Goal: Task Accomplishment & Management: Use online tool/utility

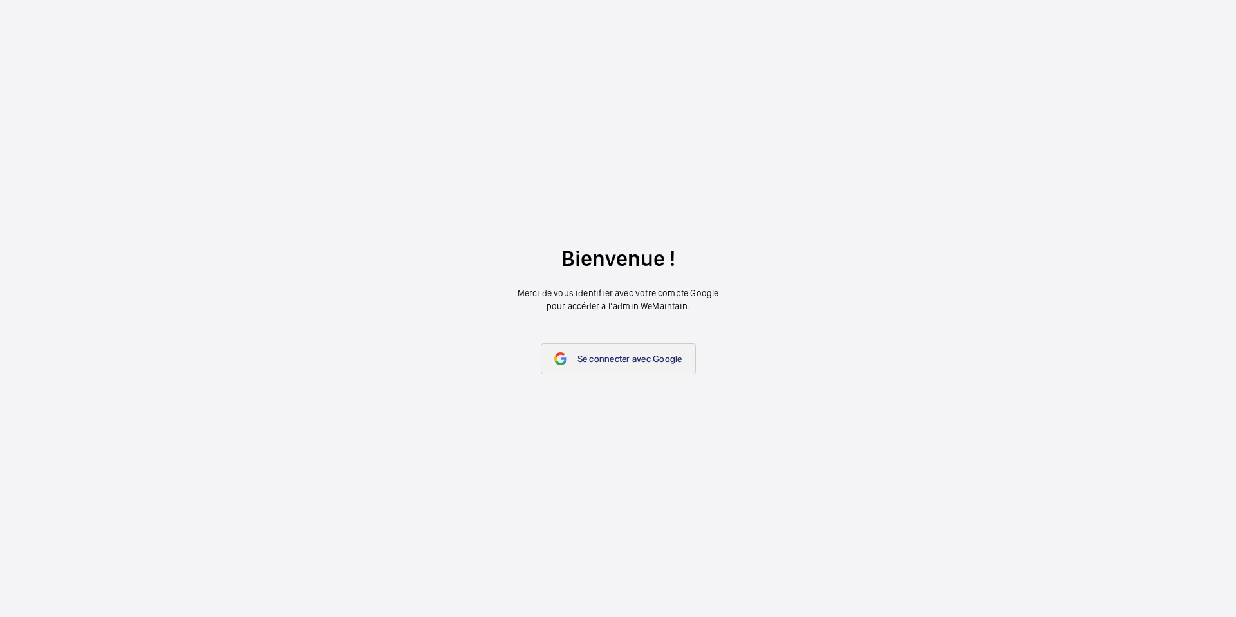
click at [569, 358] on link "Se connecter avec Google" at bounding box center [618, 358] width 155 height 31
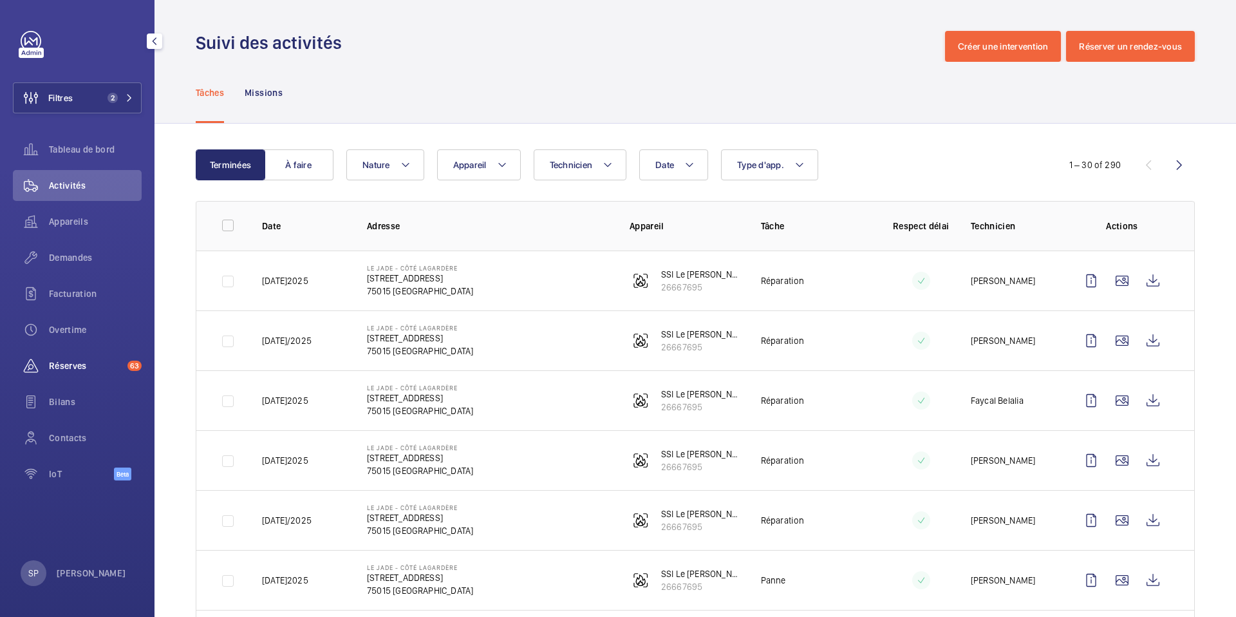
click at [75, 361] on span "Réserves" at bounding box center [85, 365] width 73 height 13
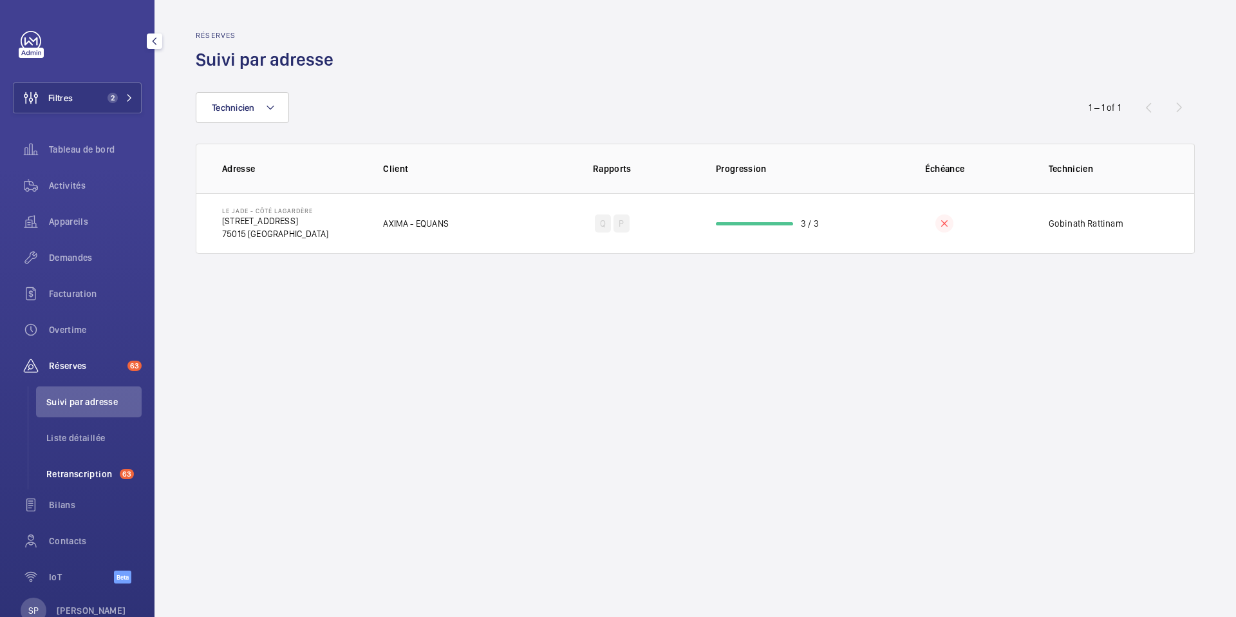
click at [85, 475] on span "Retranscription" at bounding box center [80, 473] width 68 height 13
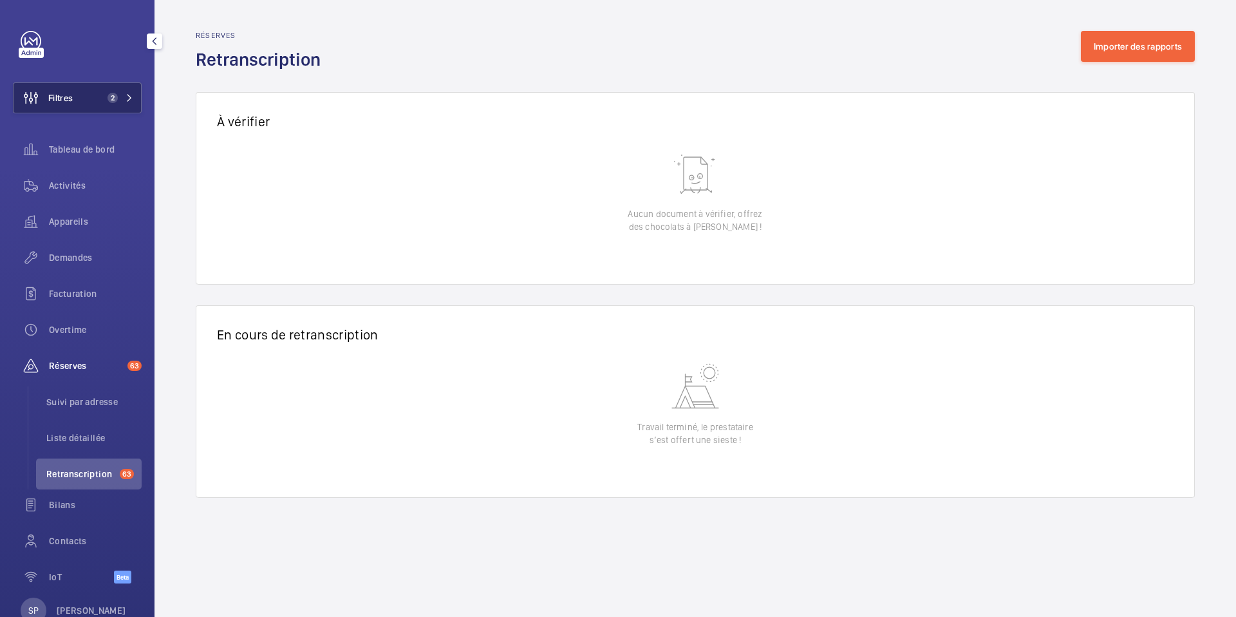
click at [100, 97] on button "Filtres 2" at bounding box center [77, 97] width 129 height 31
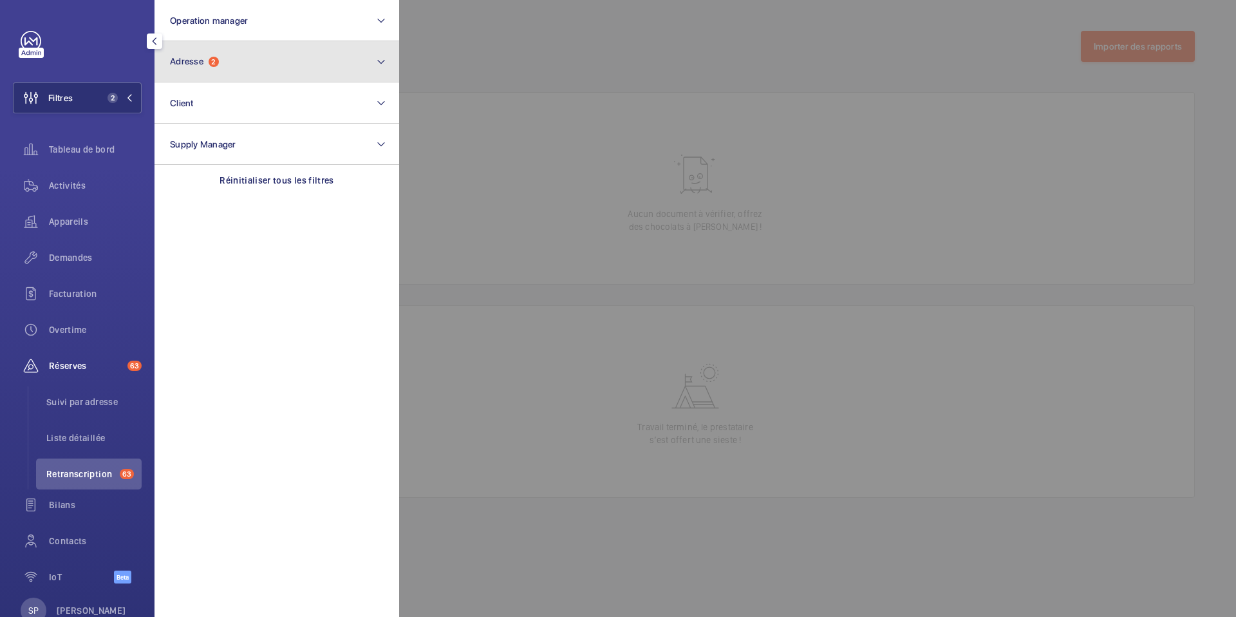
click at [225, 47] on button "Adresse 2" at bounding box center [277, 61] width 245 height 41
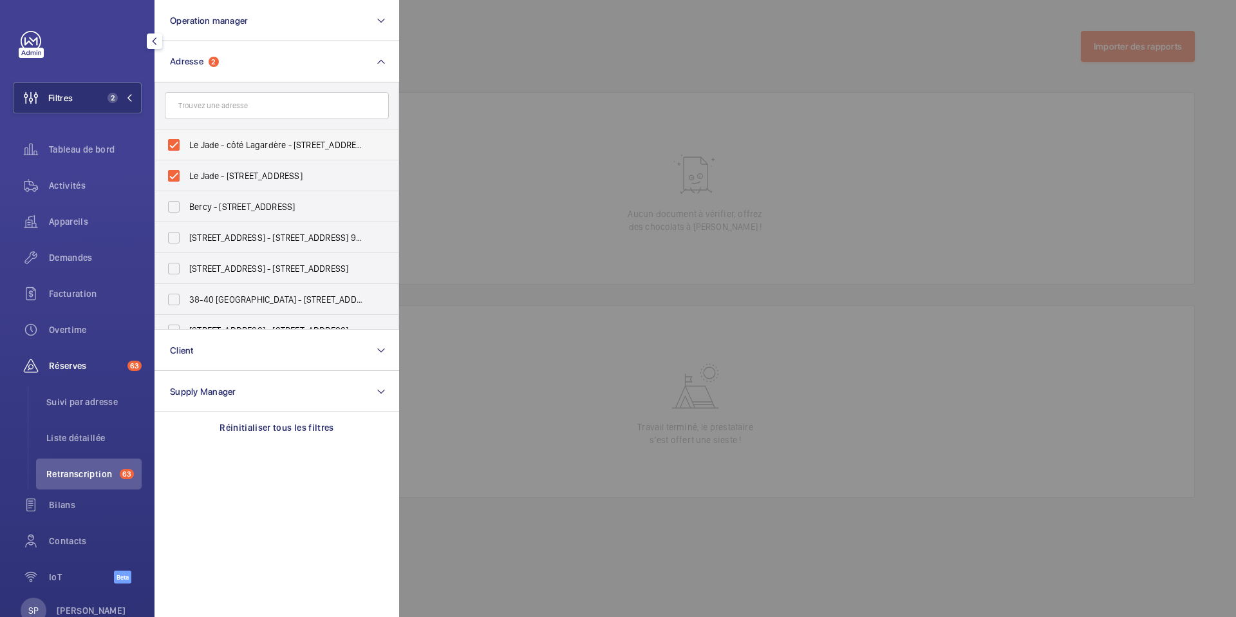
click at [189, 145] on span "Le Jade - côté Lagardère - [STREET_ADDRESS]" at bounding box center [277, 144] width 177 height 13
click at [187, 145] on input "Le Jade - côté Lagardère - [STREET_ADDRESS]" at bounding box center [174, 145] width 26 height 26
checkbox input "false"
click at [189, 172] on span "Le Jade - [STREET_ADDRESS]" at bounding box center [277, 175] width 177 height 13
click at [187, 172] on input "Le Jade - [STREET_ADDRESS]" at bounding box center [174, 176] width 26 height 26
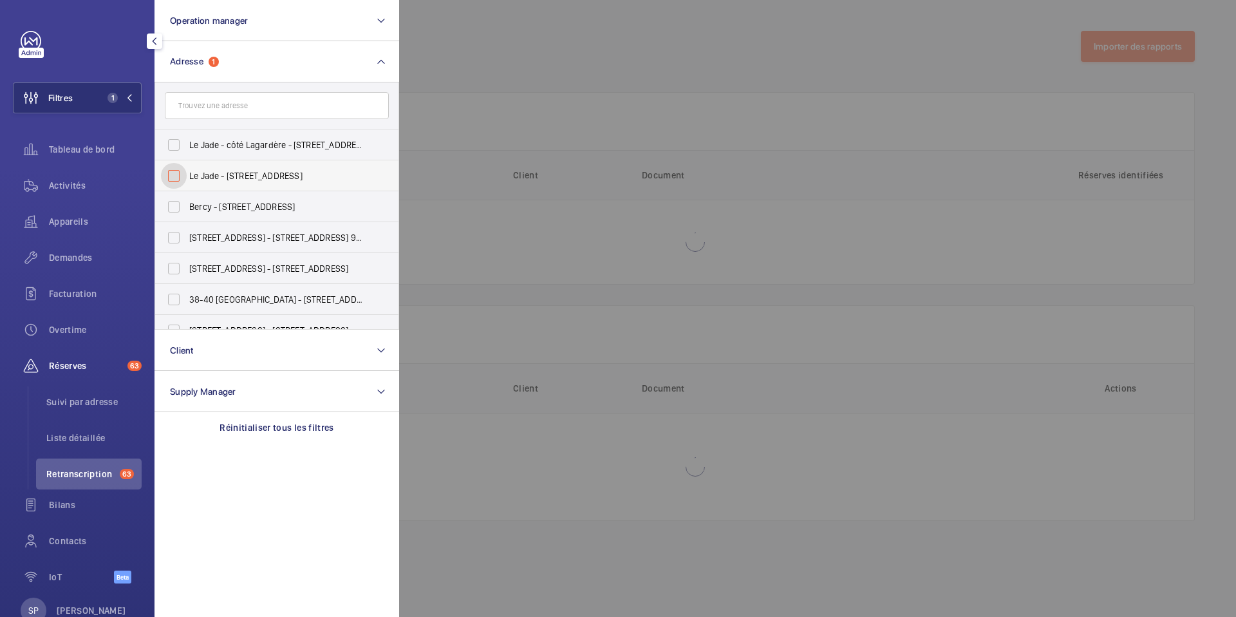
checkbox input "false"
click at [576, 66] on div at bounding box center [1017, 308] width 1236 height 617
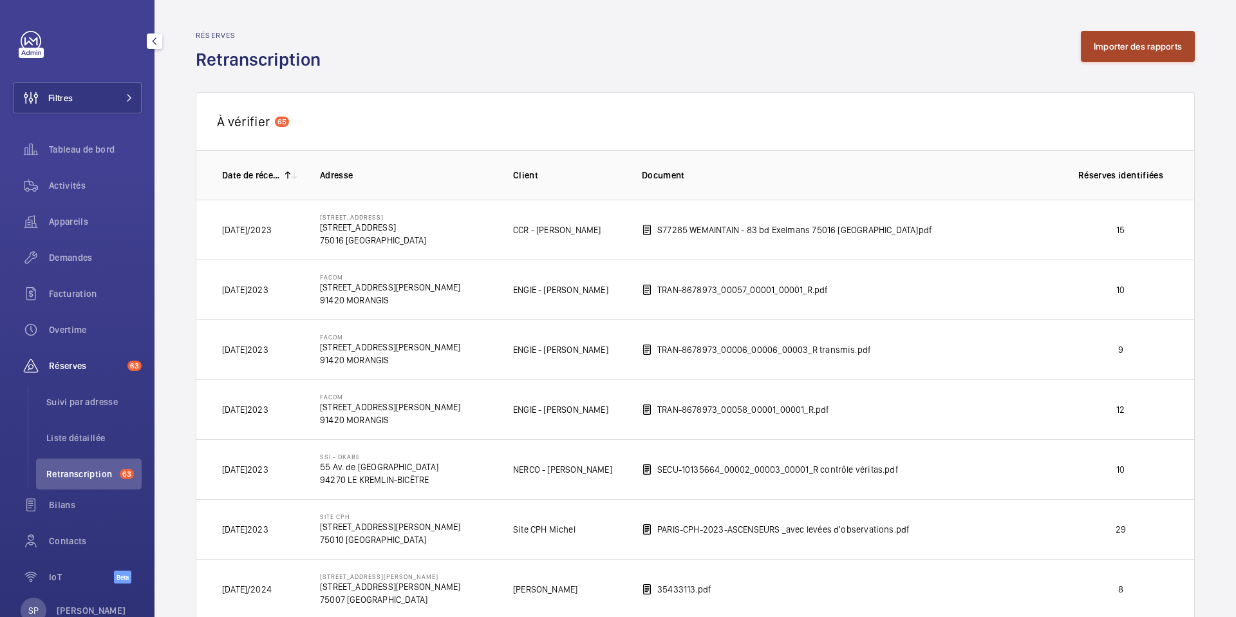
click at [1113, 49] on button "Importer des rapports" at bounding box center [1138, 46] width 114 height 31
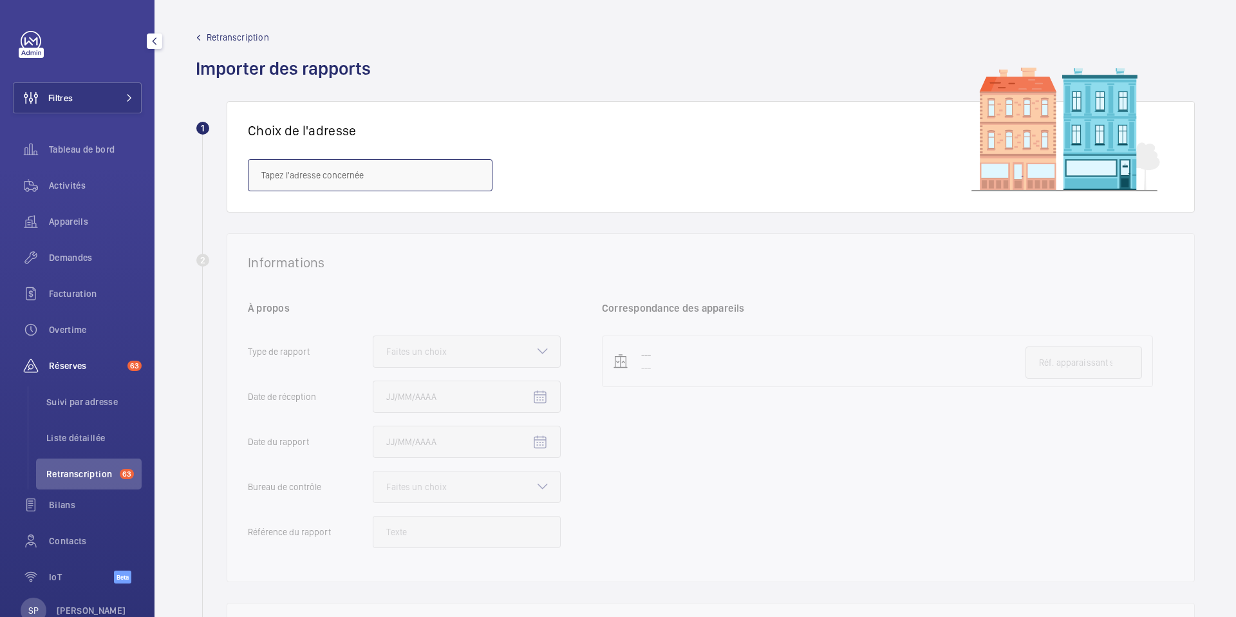
click at [413, 179] on input "text" at bounding box center [370, 175] width 245 height 32
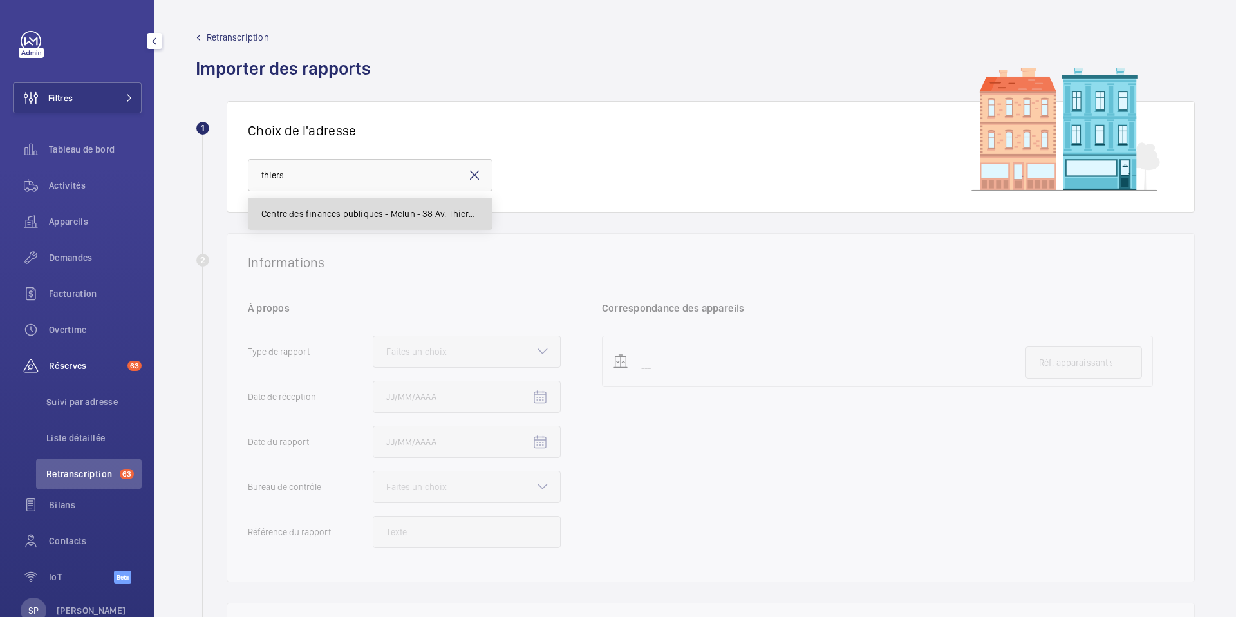
click at [388, 209] on span "Centre des finances publiques - Melun - 38 Av. Thiers, MELUN 77000" at bounding box center [370, 213] width 218 height 13
type input "Centre des finances publiques - Melun - 38 Av. Thiers, MELUN 77000"
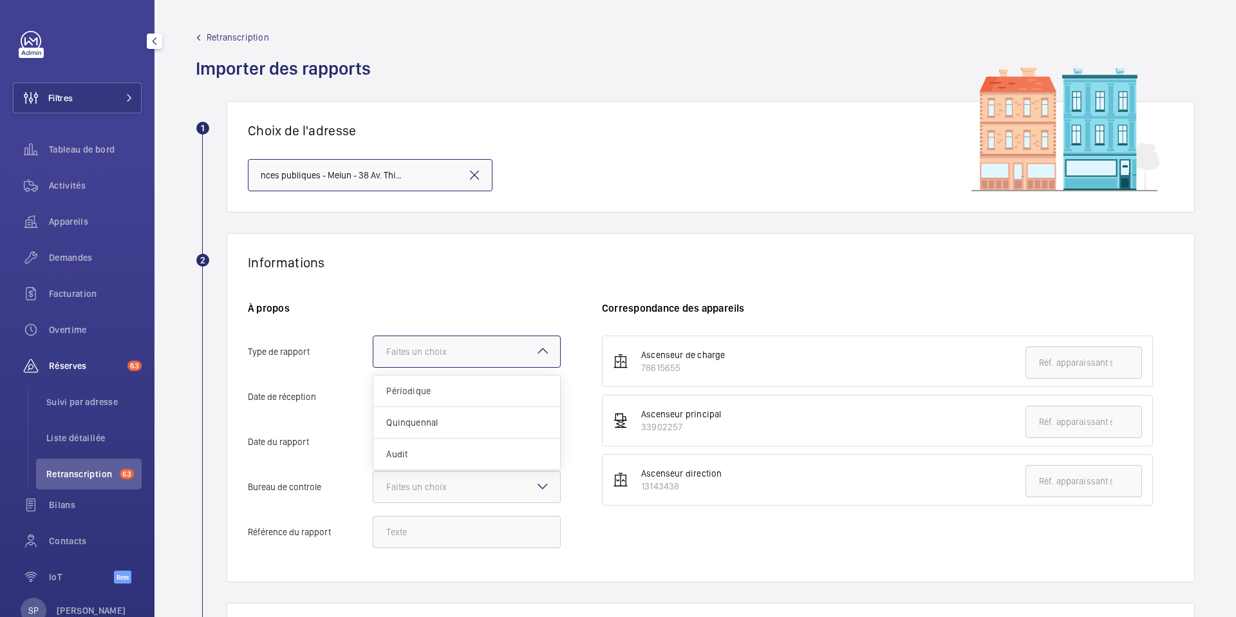
click at [467, 362] on div at bounding box center [466, 351] width 187 height 31
click at [373, 362] on input "Type de rapport Faites un choix Périodique Quinquennal Audit" at bounding box center [373, 351] width 0 height 31
click at [441, 397] on div "Périodique" at bounding box center [466, 391] width 187 height 32
click at [373, 367] on input "Type de rapport Faites un choix Périodique Quinquennal Audit" at bounding box center [373, 351] width 0 height 31
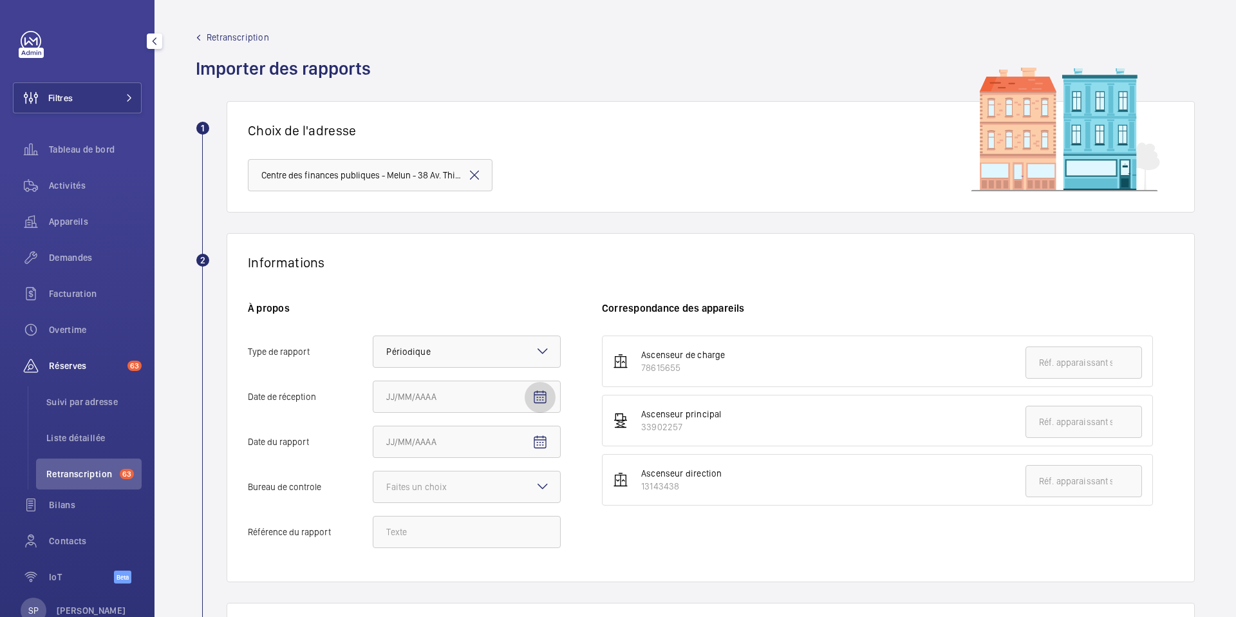
click at [541, 398] on mat-icon "Open calendar" at bounding box center [539, 397] width 15 height 15
click at [491, 335] on span "22" at bounding box center [494, 335] width 23 height 23
type input "[DATE]025"
click at [545, 442] on mat-icon "Open calendar" at bounding box center [539, 442] width 15 height 15
click at [518, 245] on span "Previous month" at bounding box center [522, 251] width 26 height 26
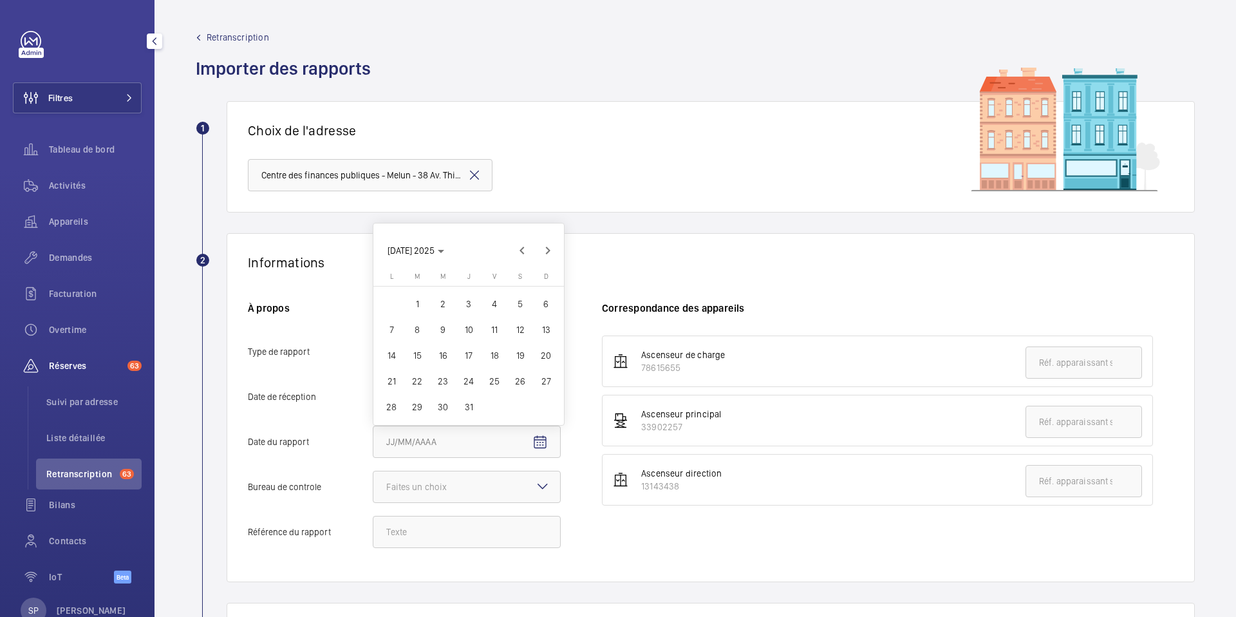
click at [444, 357] on span "16" at bounding box center [442, 355] width 23 height 23
type input "[DATE]025"
click at [481, 487] on div at bounding box center [466, 486] width 187 height 31
click at [373, 487] on input "Bureau de controle Faites un choix" at bounding box center [373, 486] width 0 height 31
click at [439, 528] on span "Veritas" at bounding box center [466, 526] width 161 height 13
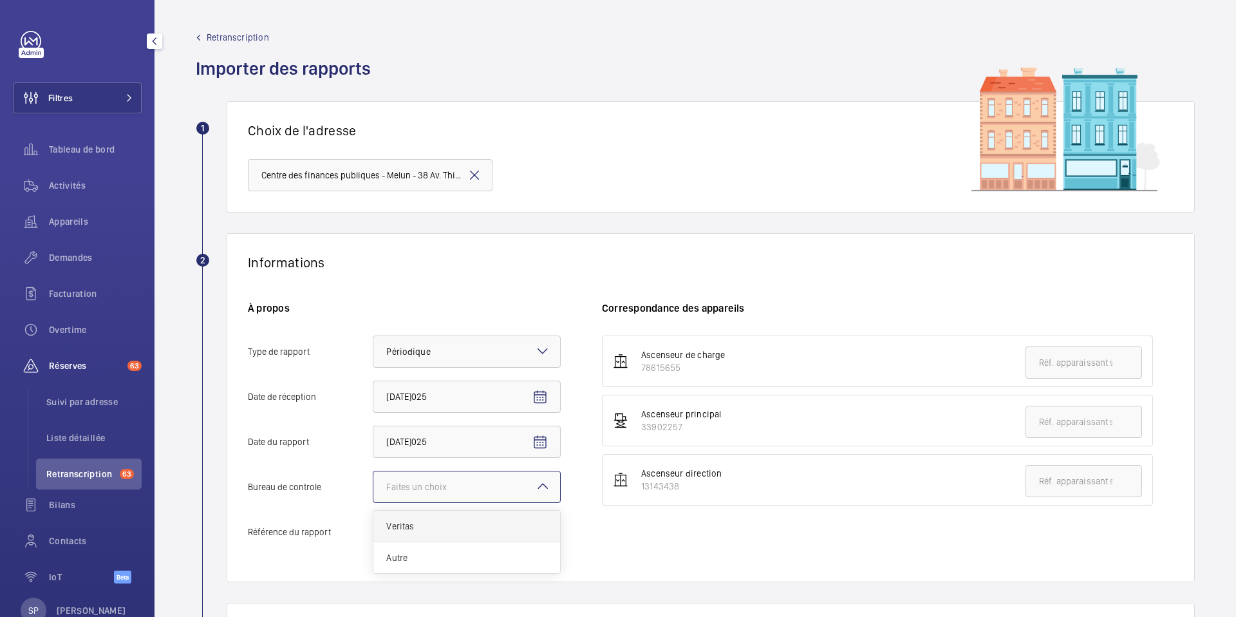
click at [373, 502] on input "Bureau de controle Faites un choix Veritas Autre" at bounding box center [373, 486] width 0 height 31
click at [393, 531] on input "Référence du rapport" at bounding box center [467, 532] width 188 height 32
paste input "8184570/148.7.2.R"
type input "8184570/148.7.2.R"
click at [644, 368] on div "78615655" at bounding box center [683, 367] width 84 height 13
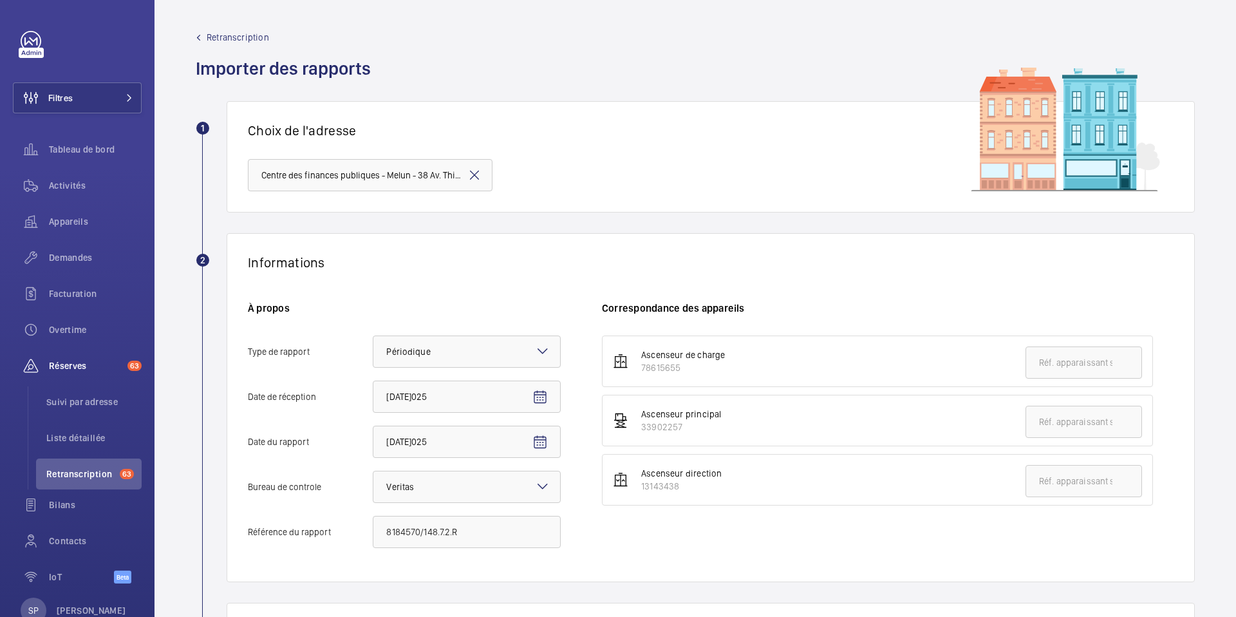
drag, startPoint x: 639, startPoint y: 370, endPoint x: 679, endPoint y: 368, distance: 39.3
click at [679, 368] on div "Ascenseur de charge 78615655" at bounding box center [676, 361] width 97 height 26
copy div "78615655"
click at [1093, 367] on input "text" at bounding box center [1084, 362] width 117 height 32
paste input "78615655"
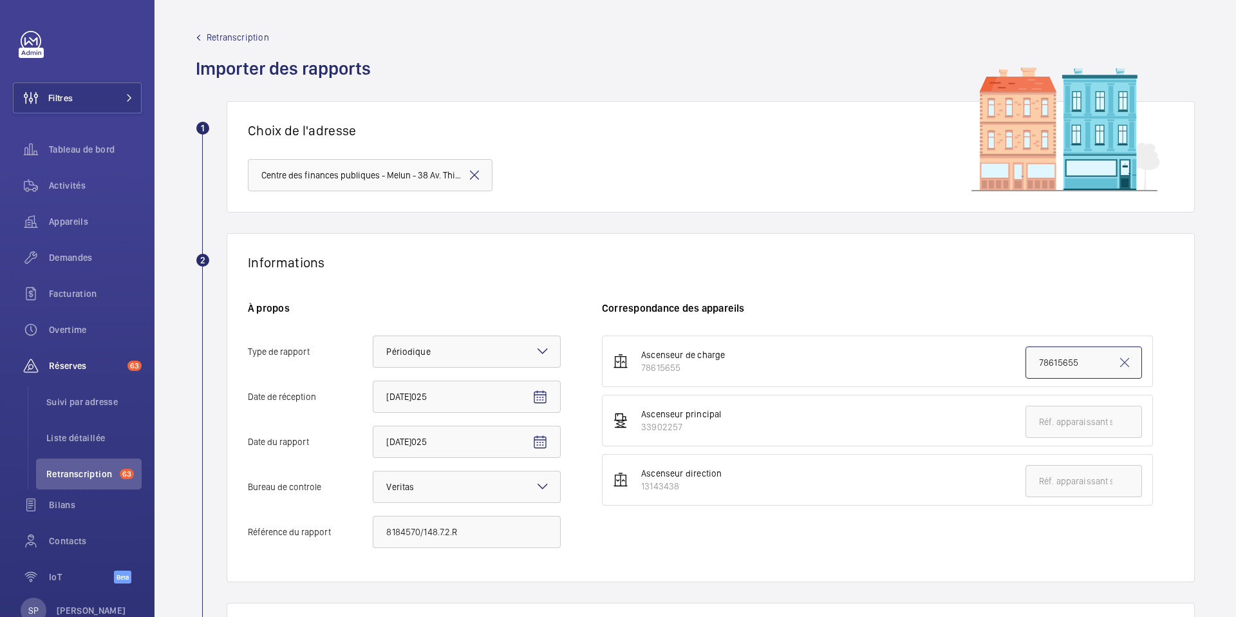
type input "78615655"
drag, startPoint x: 641, startPoint y: 426, endPoint x: 682, endPoint y: 426, distance: 41.2
click at [682, 426] on div "33902257" at bounding box center [681, 426] width 80 height 13
copy div "33902257"
click at [1095, 417] on input "text" at bounding box center [1084, 422] width 117 height 32
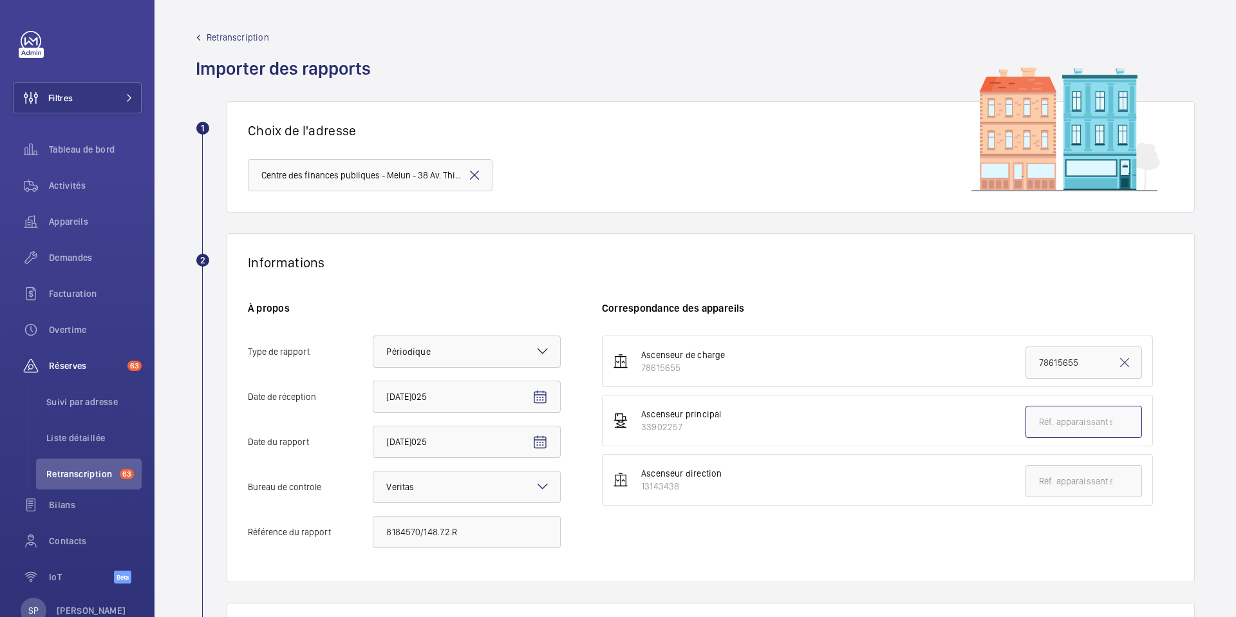
paste input "33902257"
type input "33902257"
drag, startPoint x: 641, startPoint y: 487, endPoint x: 680, endPoint y: 487, distance: 38.6
click at [680, 487] on div "13143438" at bounding box center [681, 486] width 80 height 13
copy div "13143438"
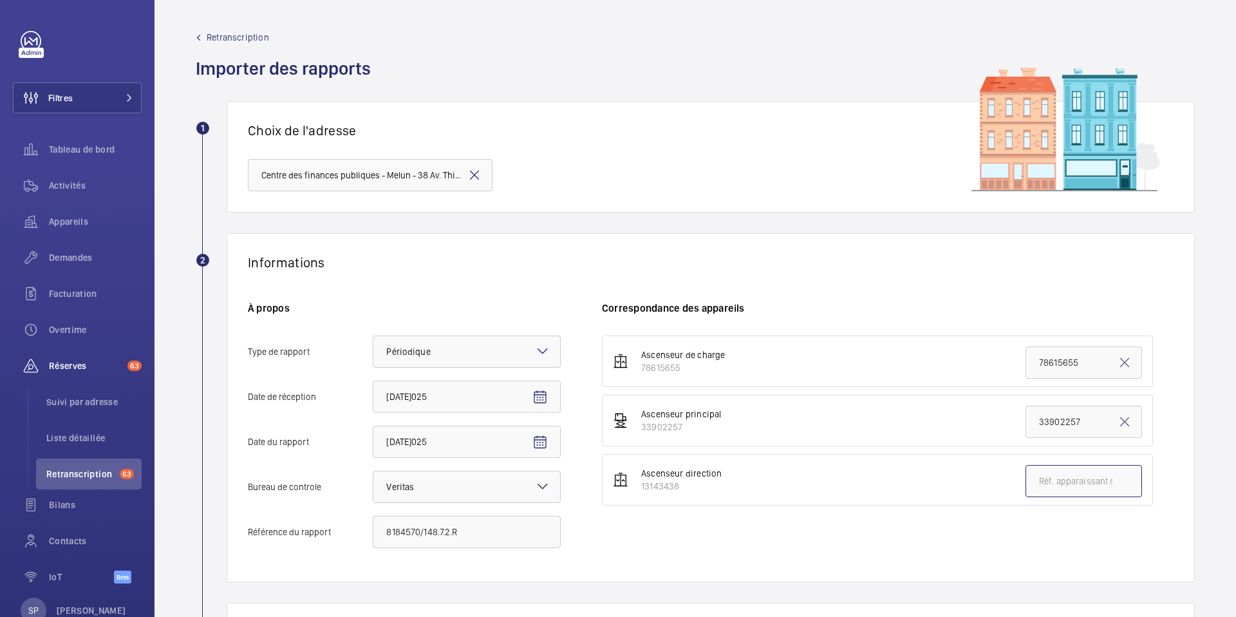
click at [1089, 487] on input "text" at bounding box center [1084, 481] width 117 height 32
paste input "13143438"
type input "13143438"
click at [878, 539] on div "Ascenseur de charge 78615655 78615655 Ascenseur principal 33902257 33902257 Asc…" at bounding box center [888, 447] width 572 height 225
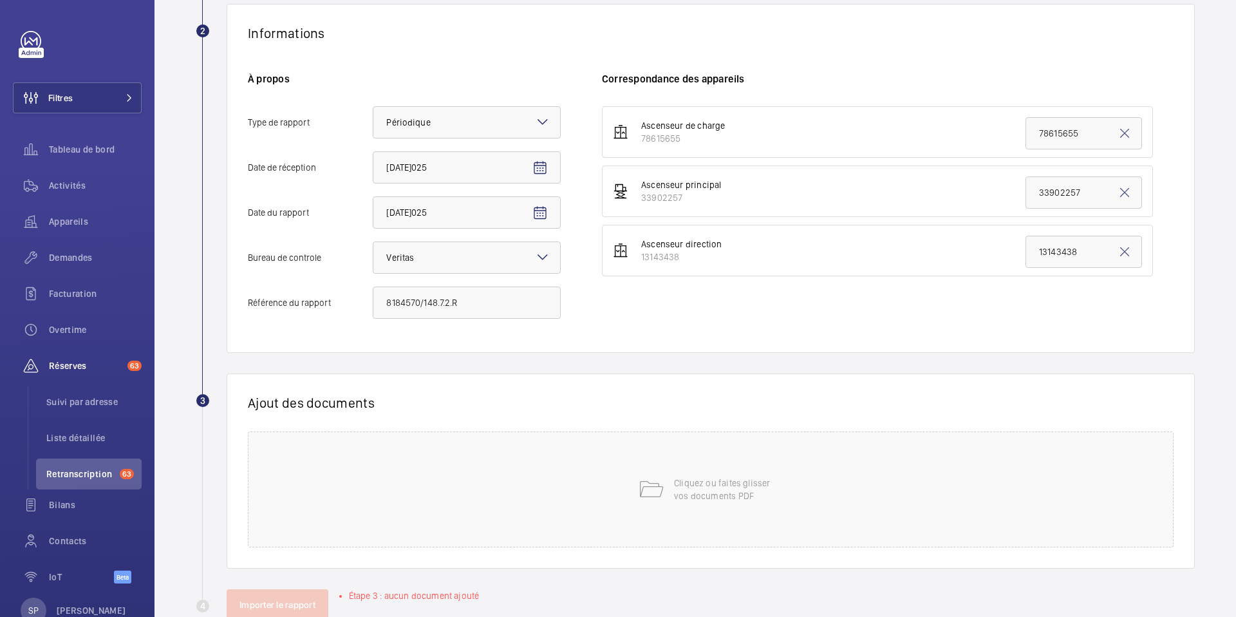
scroll to position [232, 0]
click at [719, 485] on p "Cliquez ou faites glisser vos documents PDF" at bounding box center [728, 487] width 109 height 26
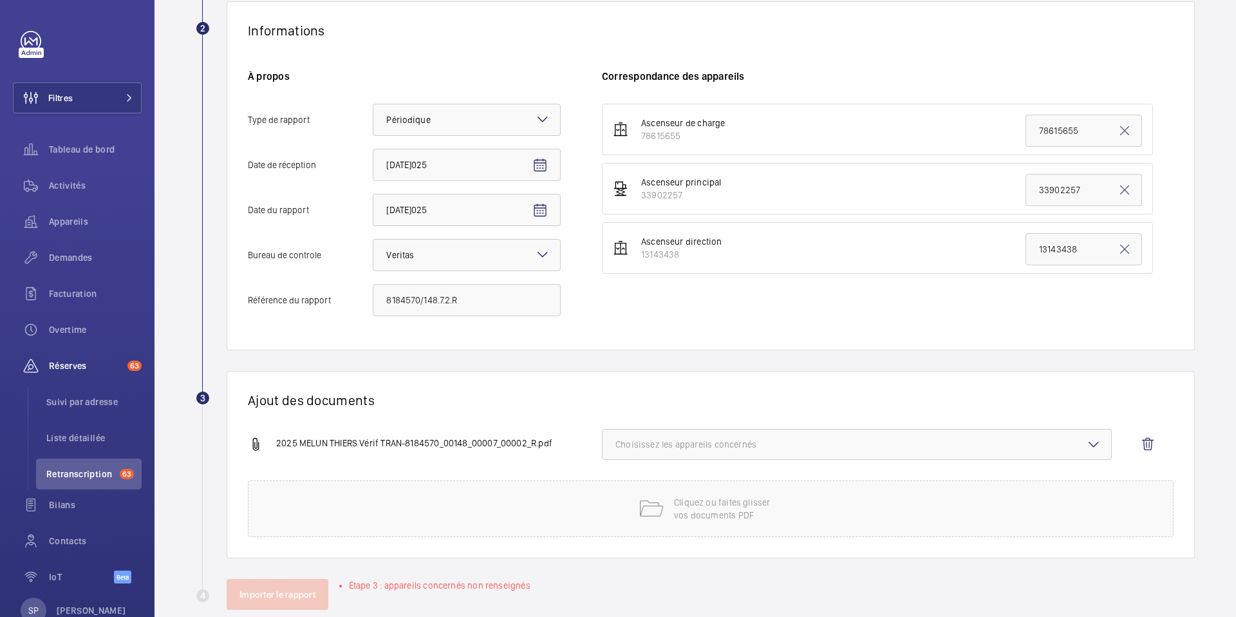
click at [838, 443] on span "Choisissez les appareils concernés" at bounding box center [857, 444] width 483 height 13
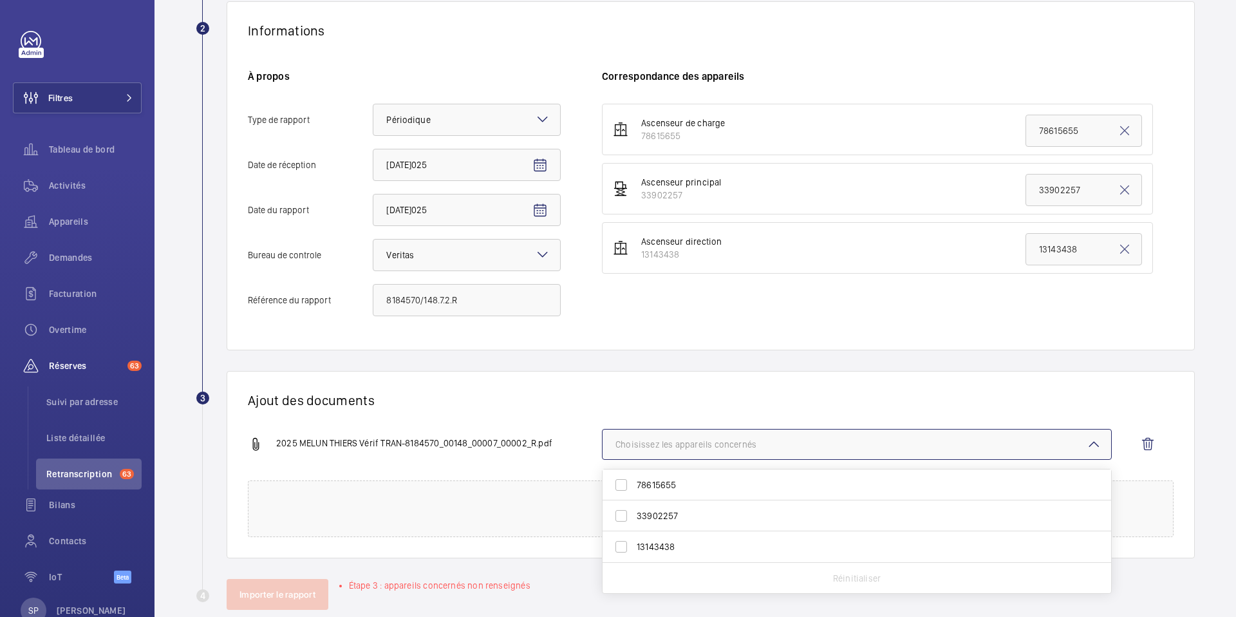
click at [708, 485] on span "78615655" at bounding box center [858, 484] width 442 height 13
click at [634, 485] on input "78615655" at bounding box center [621, 485] width 26 height 26
checkbox input "true"
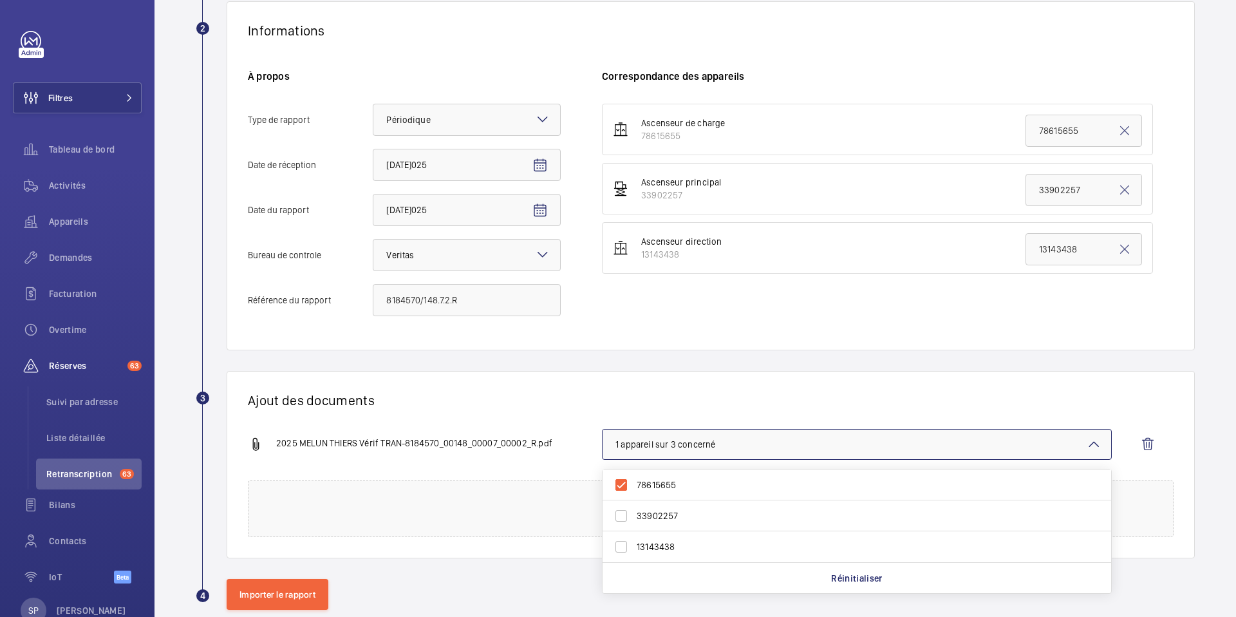
click at [708, 520] on span "33902257" at bounding box center [858, 515] width 442 height 13
click at [634, 520] on input "33902257" at bounding box center [621, 516] width 26 height 26
checkbox input "true"
click at [699, 554] on label "13143438" at bounding box center [847, 546] width 489 height 31
click at [634, 554] on input "13143438" at bounding box center [621, 547] width 26 height 26
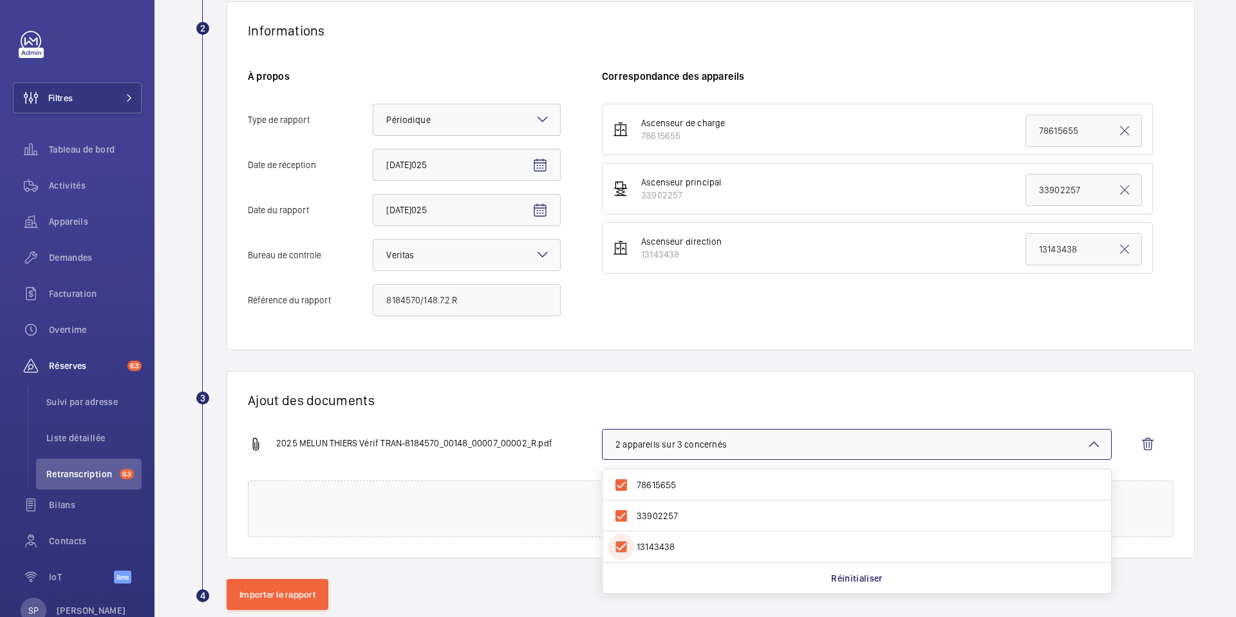
checkbox input "true"
click at [527, 388] on div "Ajout des documents 2025 MELUN THIERS Vérif TRAN-8184570_00148_00007_00002_R.p…" at bounding box center [711, 464] width 968 height 187
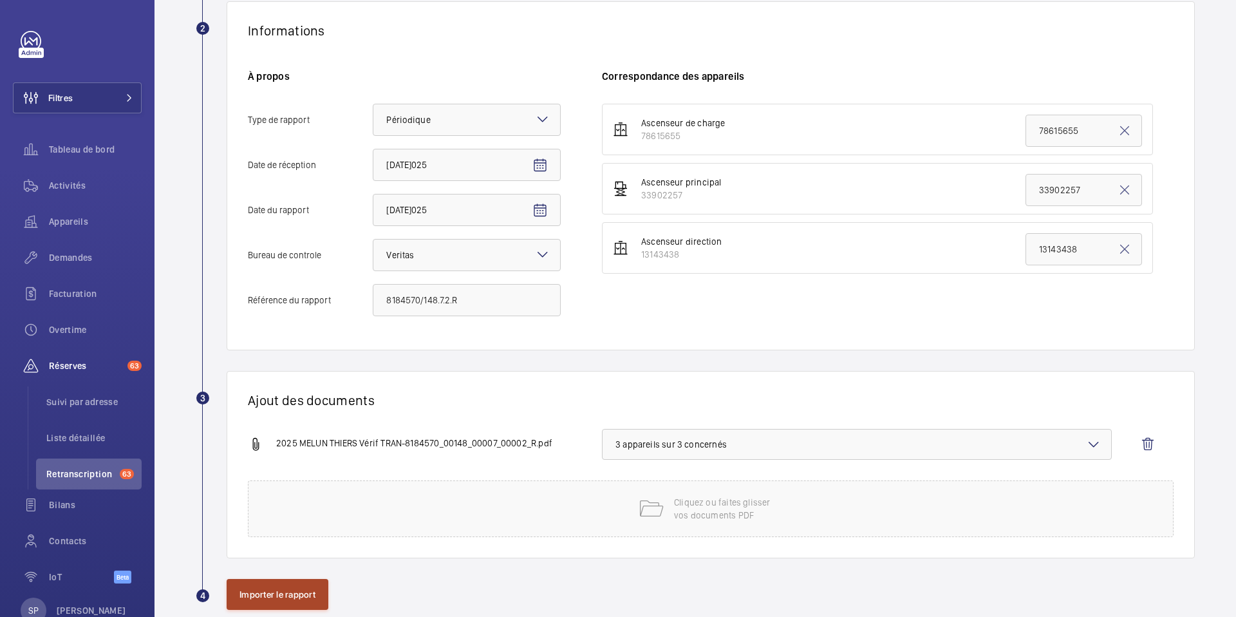
click at [292, 588] on button "Importer le rapport" at bounding box center [278, 594] width 102 height 31
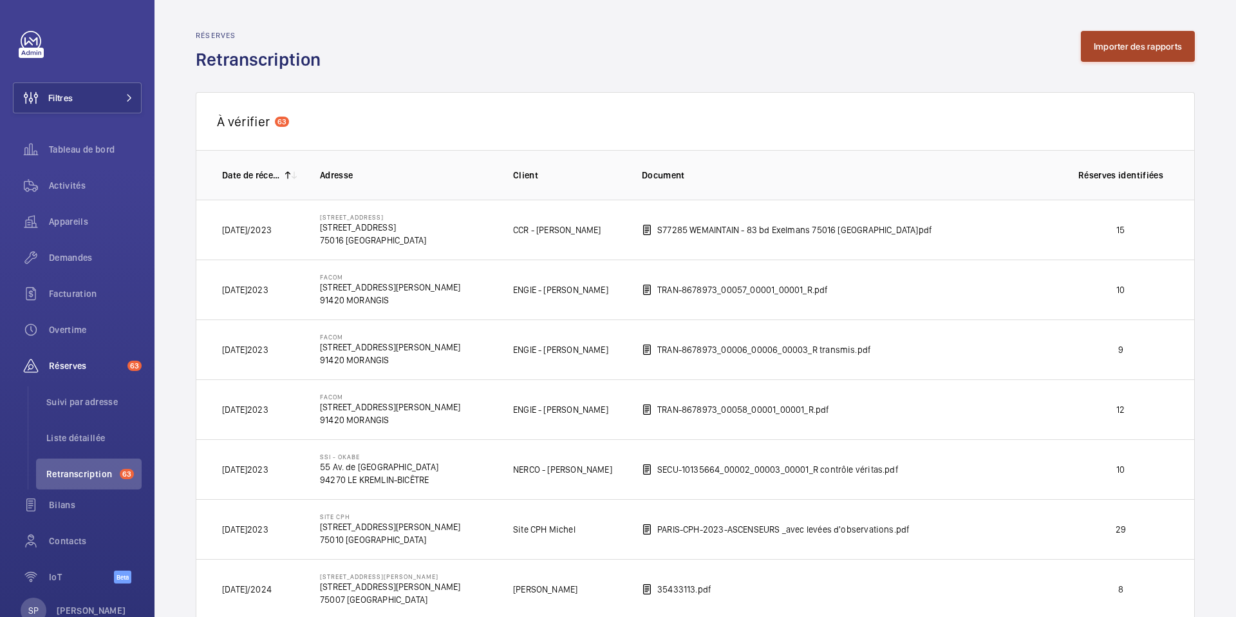
click at [1114, 41] on button "Importer des rapports" at bounding box center [1138, 46] width 114 height 31
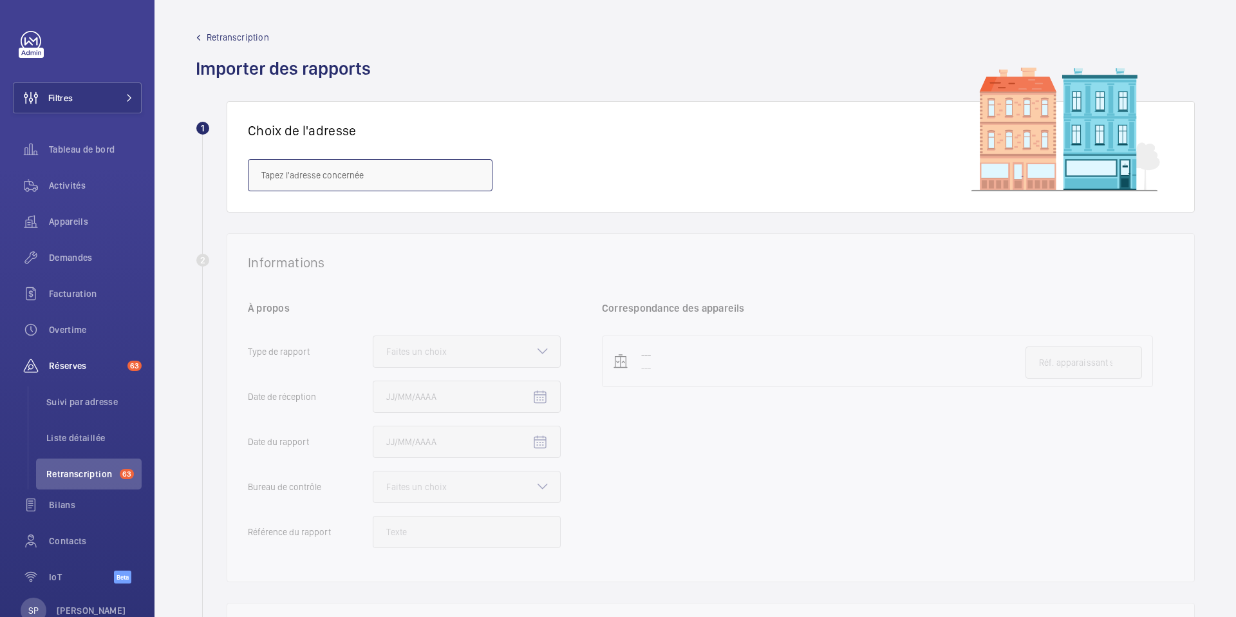
click at [270, 169] on input "text" at bounding box center [370, 175] width 245 height 32
click at [274, 169] on input "text" at bounding box center [370, 175] width 245 height 32
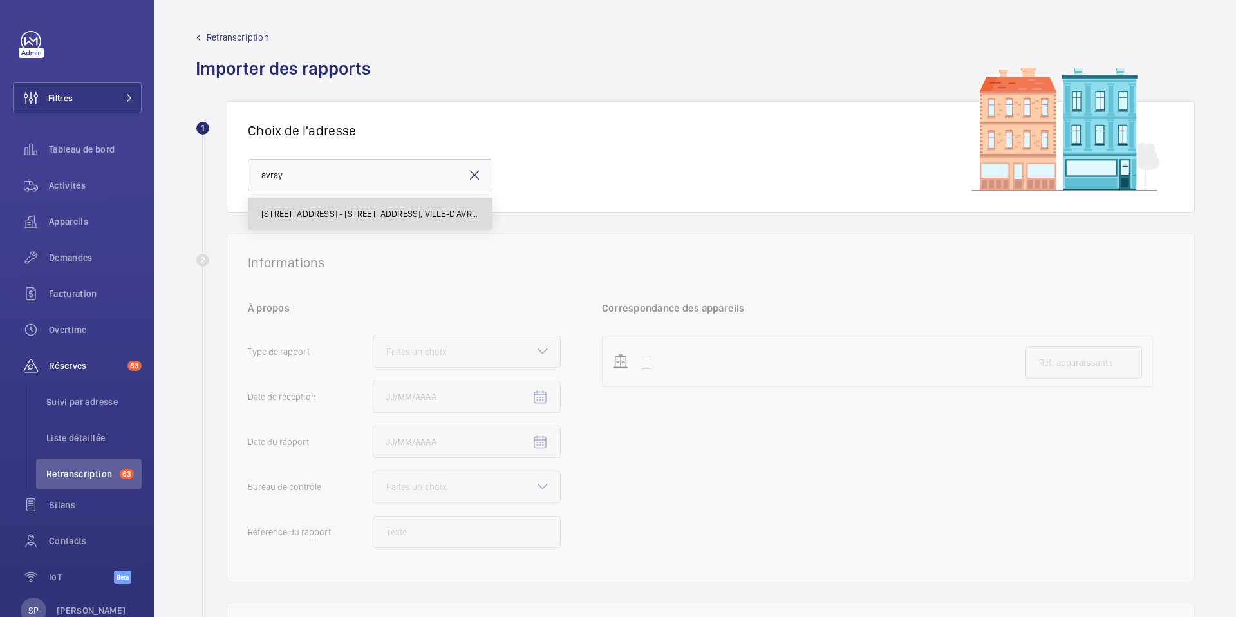
click at [307, 219] on span "[STREET_ADDRESS] - [STREET_ADDRESS], VILLE-D'AVRAY 92410" at bounding box center [370, 213] width 218 height 13
type input "[STREET_ADDRESS] - [STREET_ADDRESS], VILLE-D'AVRAY 92410"
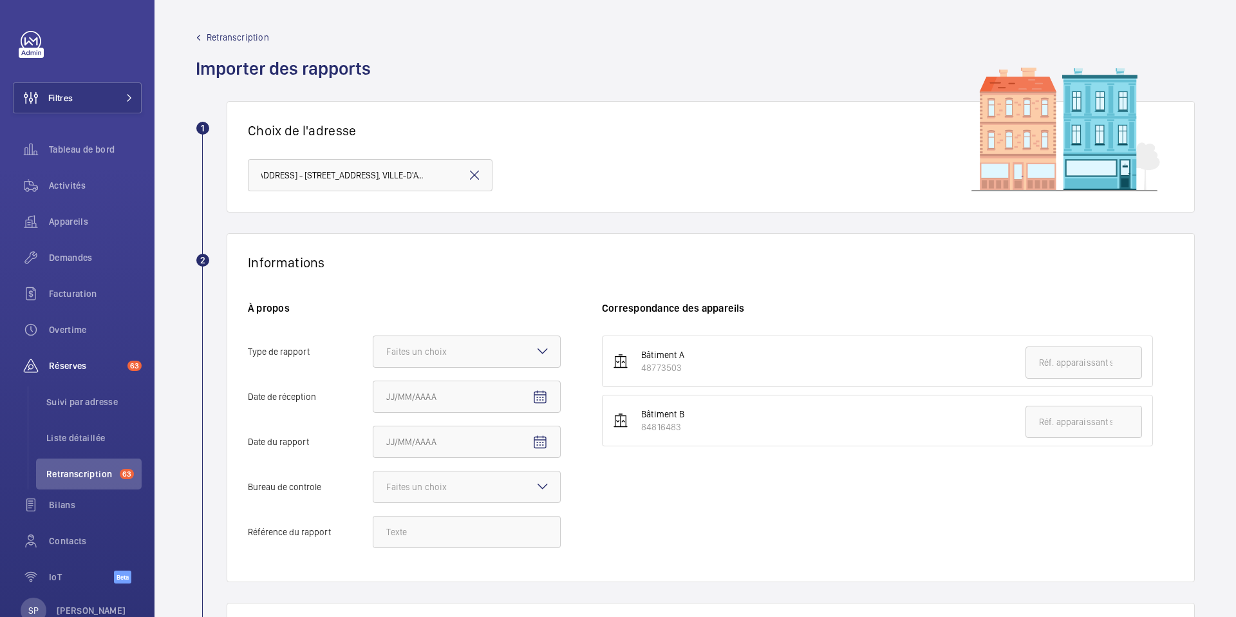
click at [476, 172] on mat-icon at bounding box center [474, 174] width 15 height 15
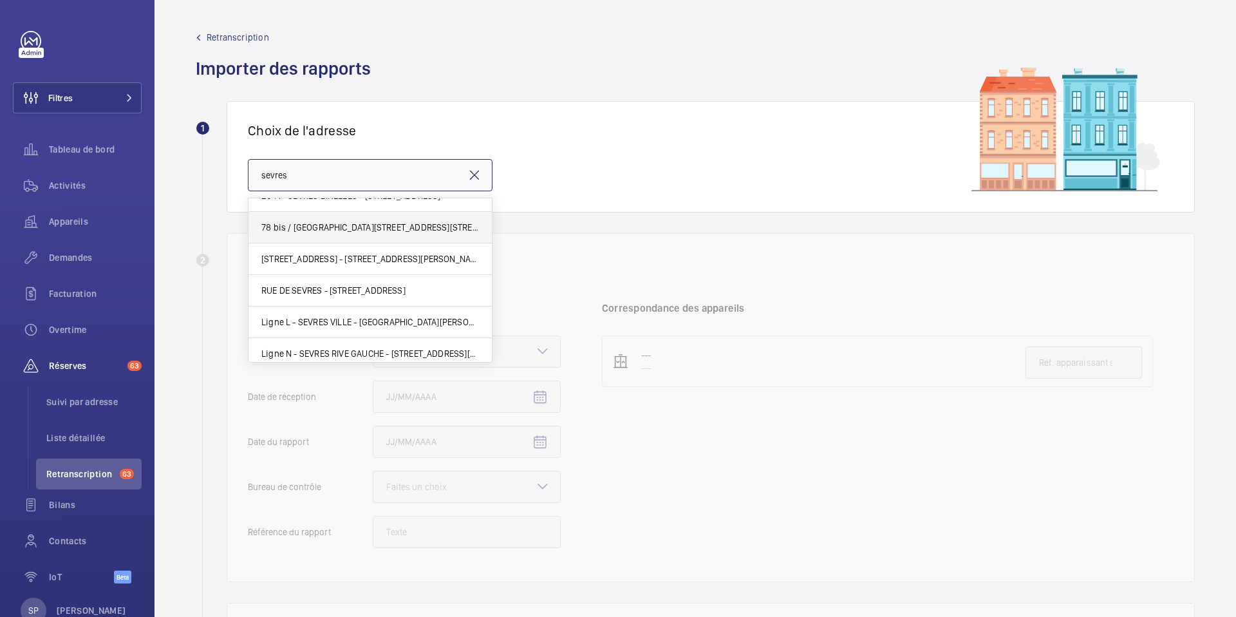
scroll to position [88, 0]
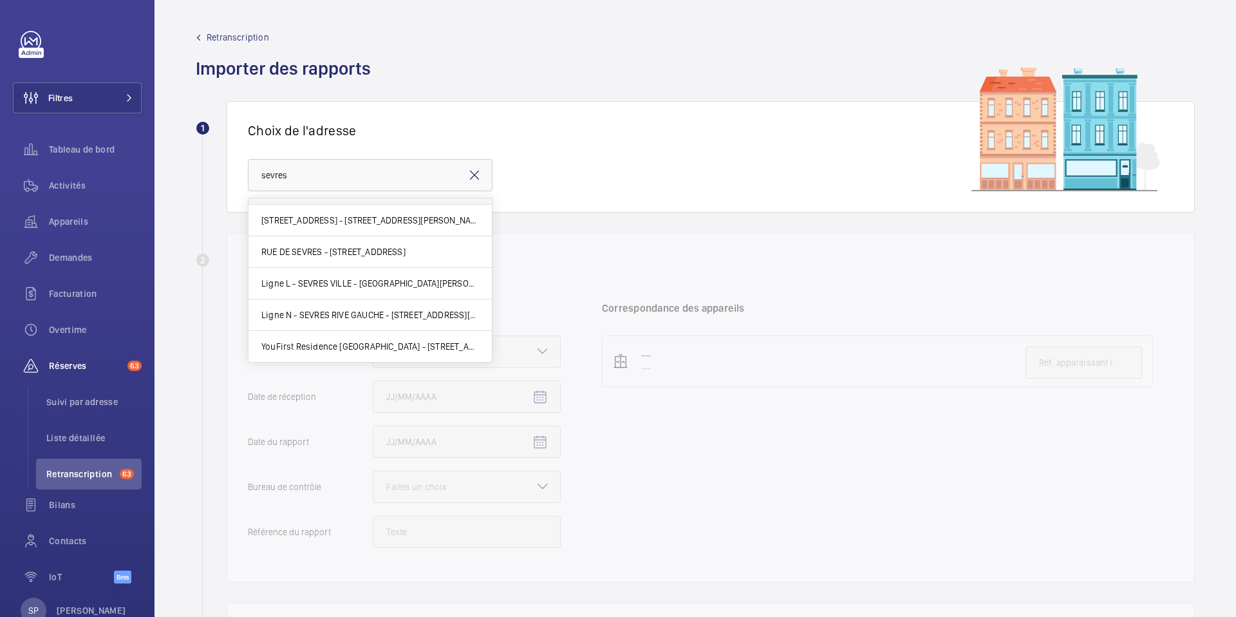
click at [323, 286] on span "Ligne L - SEVRES VILLE - [GEOGRAPHIC_DATA][PERSON_NAME]" at bounding box center [370, 283] width 218 height 13
type input "Ligne L - SEVRES VILLE - [GEOGRAPHIC_DATA][PERSON_NAME]"
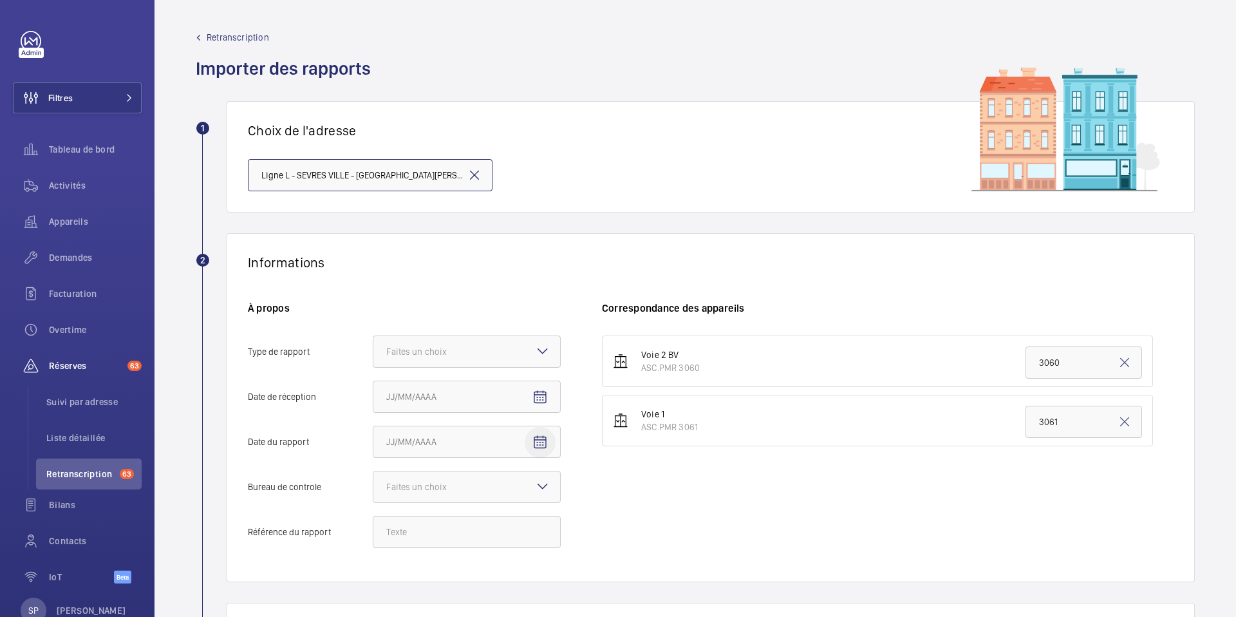
scroll to position [263, 0]
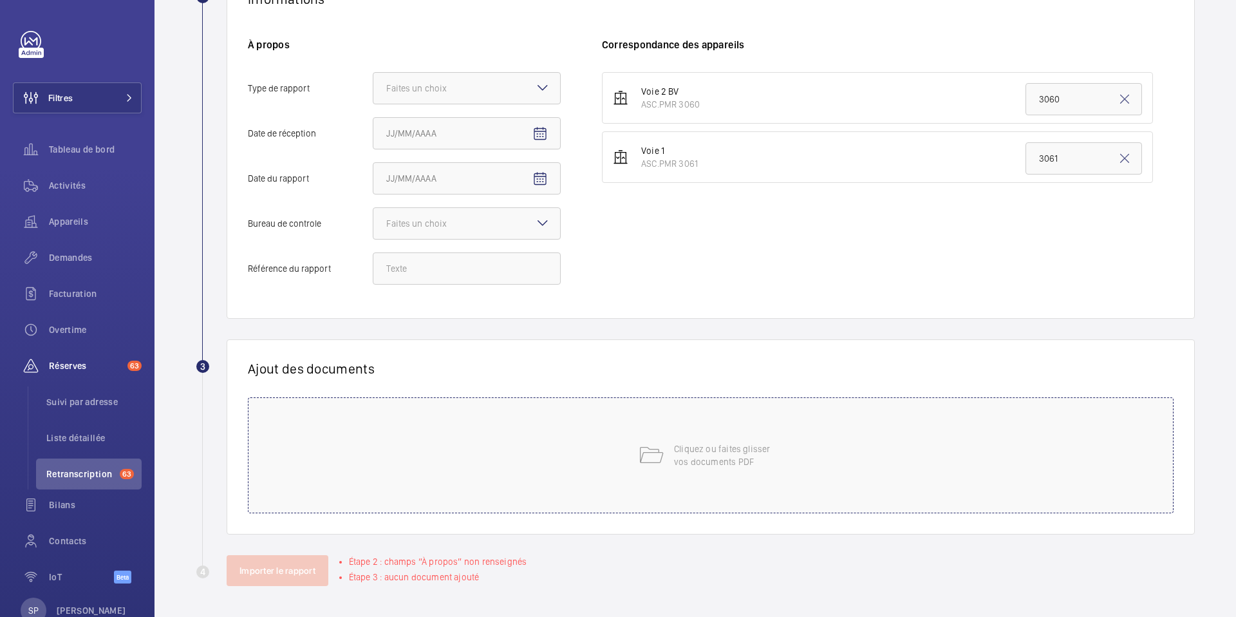
click at [550, 454] on div "Cliquez ou faites glisser vos documents PDF" at bounding box center [711, 455] width 926 height 116
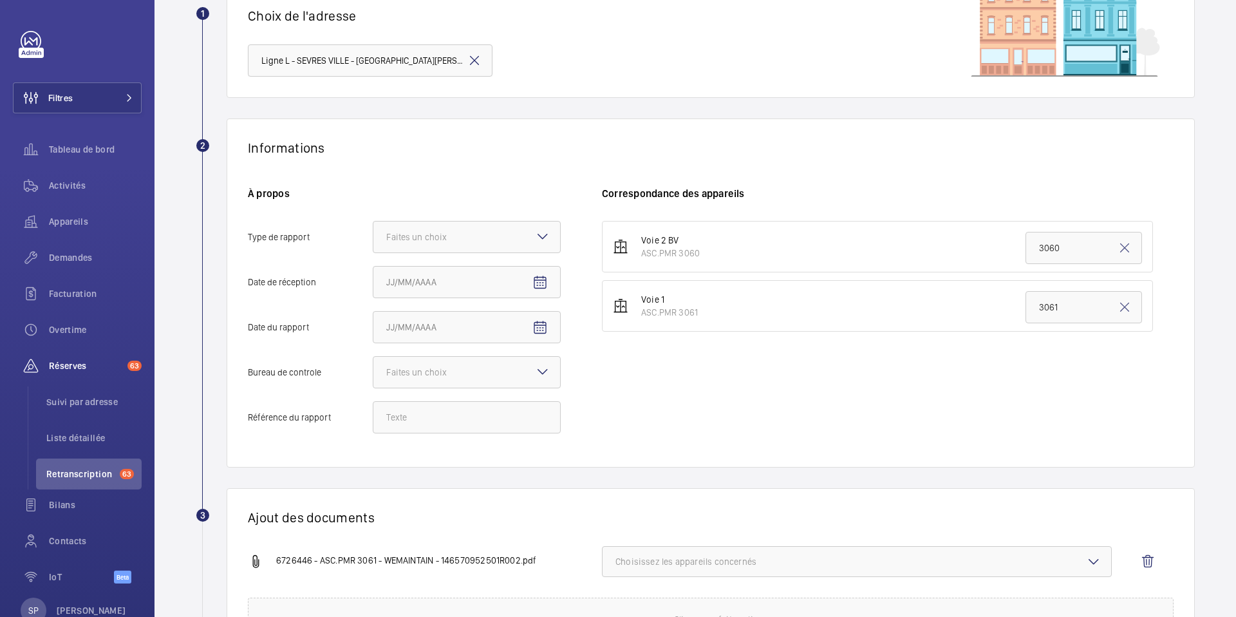
scroll to position [93, 0]
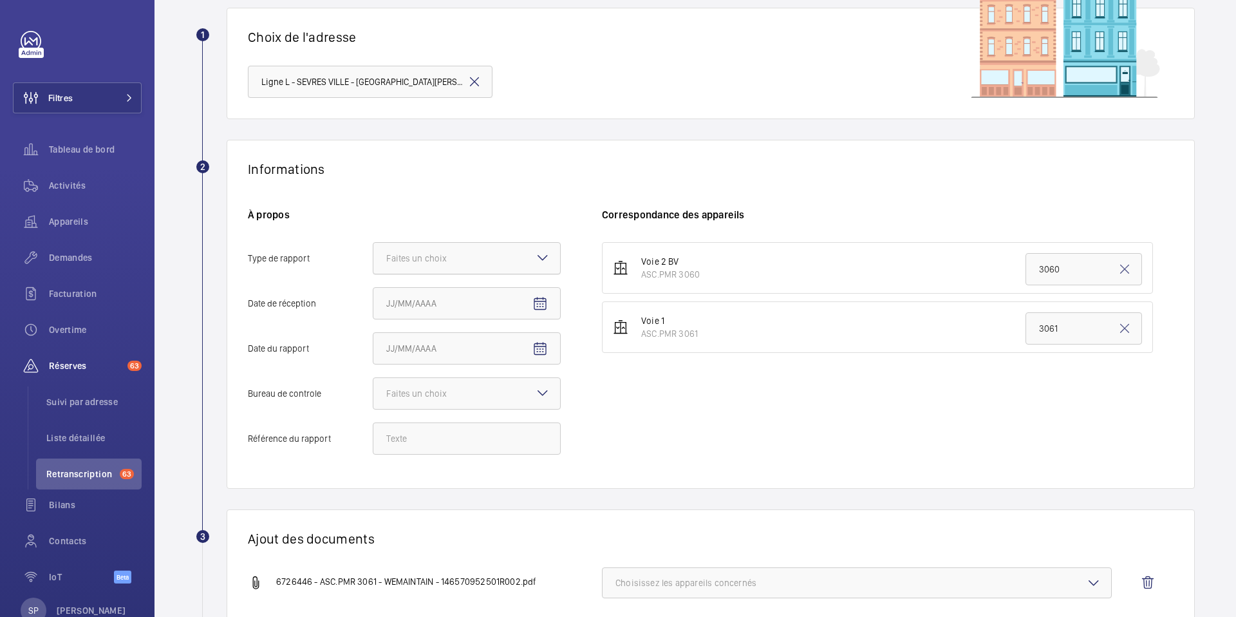
click at [505, 264] on div at bounding box center [466, 258] width 187 height 31
click at [373, 264] on input "Type de rapport Faites un choix" at bounding box center [373, 258] width 0 height 31
click at [468, 333] on span "Quinquennal" at bounding box center [466, 329] width 161 height 13
click at [373, 274] on input "Type de rapport Faites un choix Périodique Quinquennal Audit" at bounding box center [373, 258] width 0 height 31
click at [534, 303] on mat-icon "Open calendar" at bounding box center [539, 303] width 15 height 15
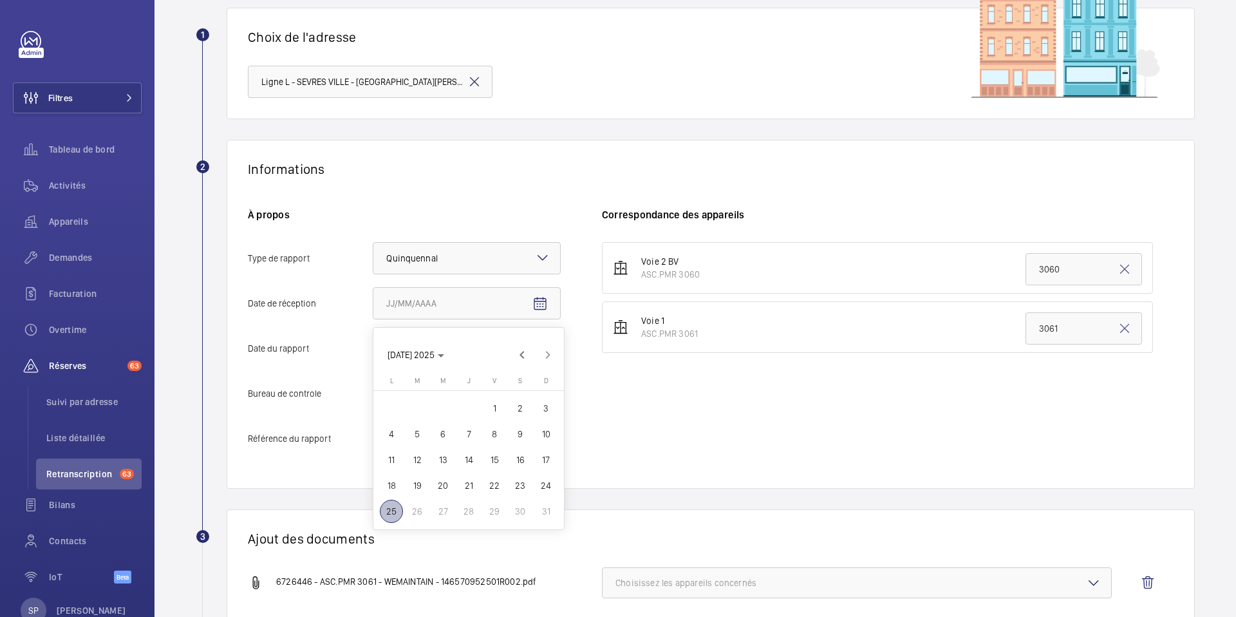
click at [470, 429] on span "7" at bounding box center [468, 433] width 23 height 23
type input "[DATE]025"
click at [537, 344] on mat-icon "Open calendar" at bounding box center [539, 348] width 15 height 15
click at [521, 397] on span "Previous month" at bounding box center [522, 400] width 26 height 26
click at [388, 554] on span "28" at bounding box center [391, 556] width 23 height 23
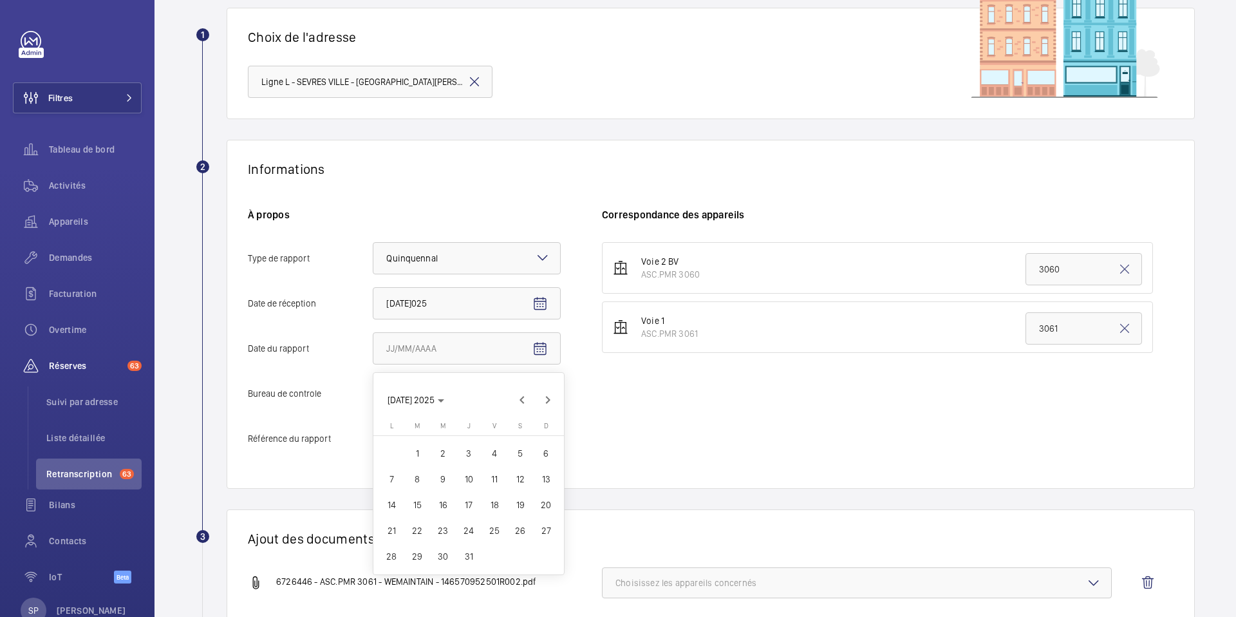
type input "[DATE]025"
click at [484, 391] on div at bounding box center [466, 393] width 187 height 31
click at [373, 391] on input "Bureau de controle Faites un choix" at bounding box center [373, 393] width 0 height 31
click at [423, 467] on span "Autre" at bounding box center [466, 464] width 161 height 13
click at [373, 409] on input "Bureau de controle Faites un choix Veritas Autre" at bounding box center [373, 393] width 0 height 31
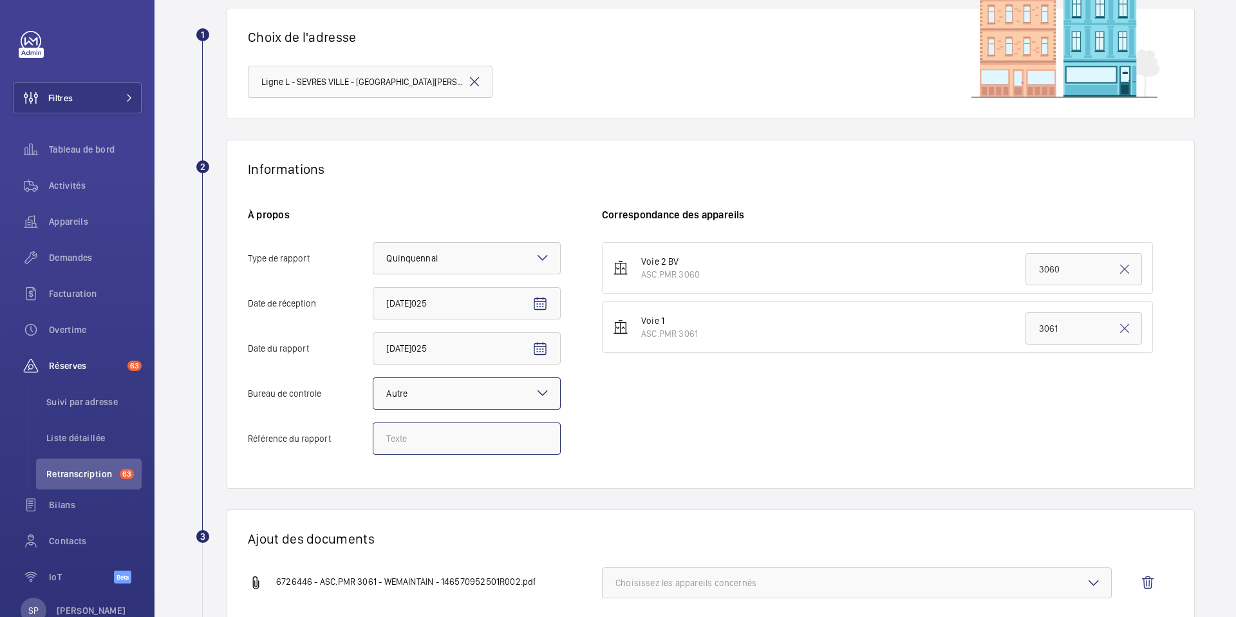
click at [397, 438] on input "Référence du rapport" at bounding box center [467, 438] width 188 height 32
paste input "N° 146570952501R002"
type input "N° 146570952501R002"
click at [728, 473] on div "Informations À propos Type de rapport Faites un choix × Quinquennal × Date de r…" at bounding box center [711, 314] width 968 height 349
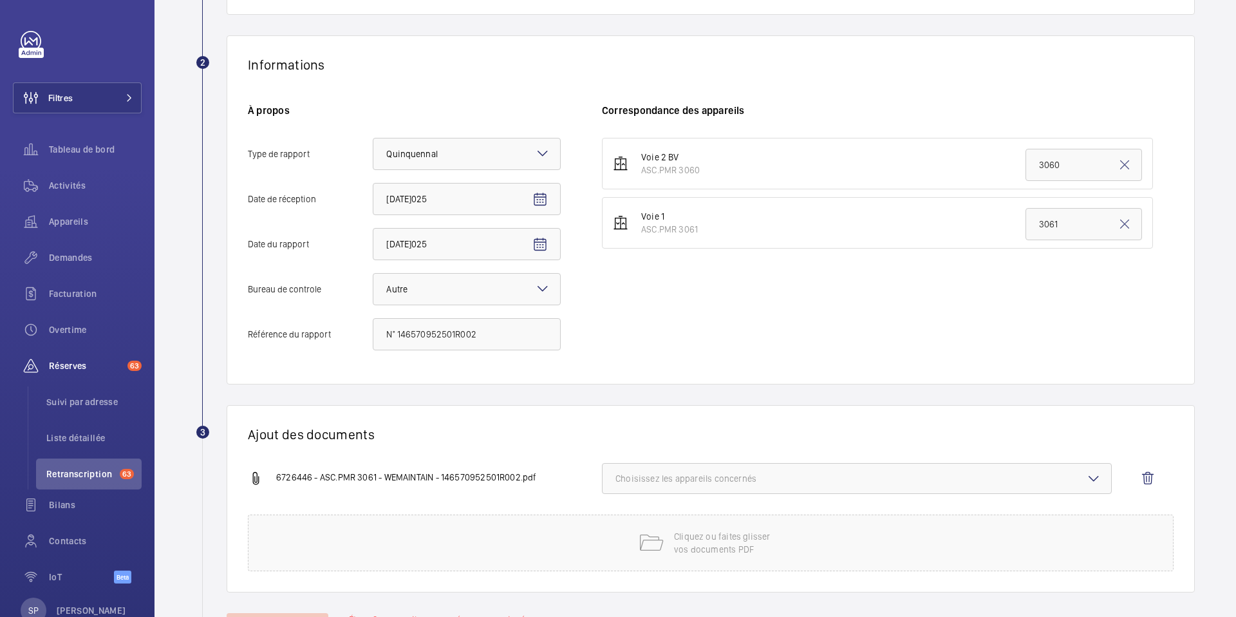
scroll to position [256, 0]
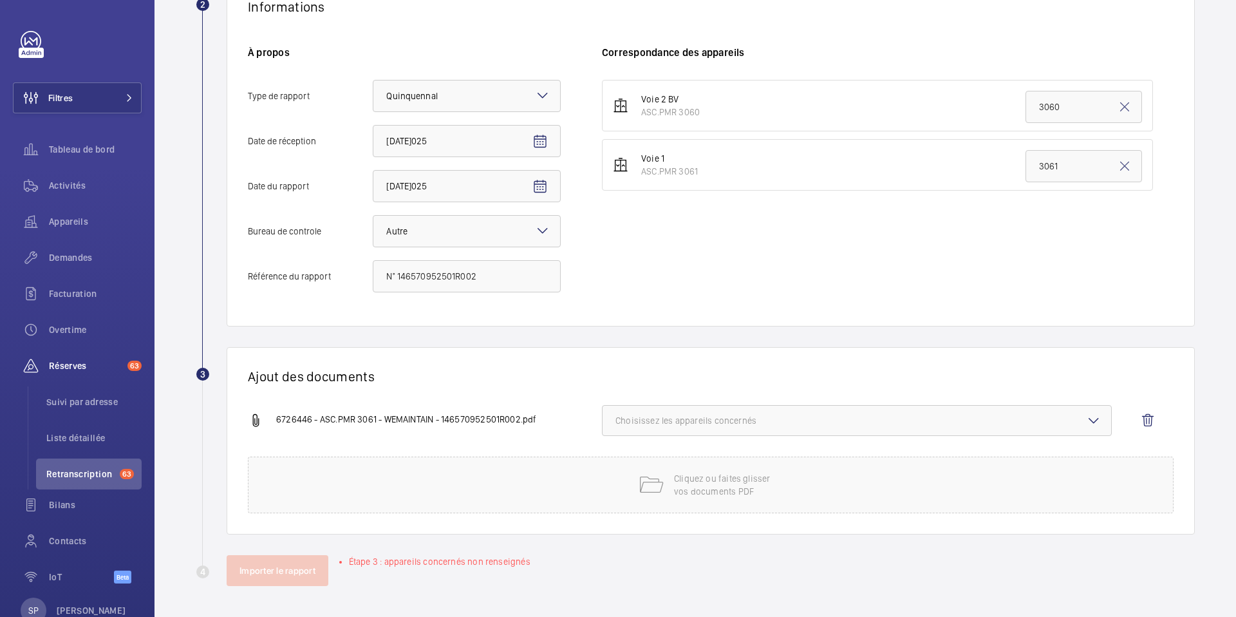
click at [698, 415] on span "Choisissez les appareils concernés" at bounding box center [857, 420] width 483 height 13
click at [672, 494] on span "ASC.PMR 3061" at bounding box center [858, 491] width 442 height 13
click at [634, 494] on input "ASC.PMR 3061" at bounding box center [621, 492] width 26 height 26
checkbox input "true"
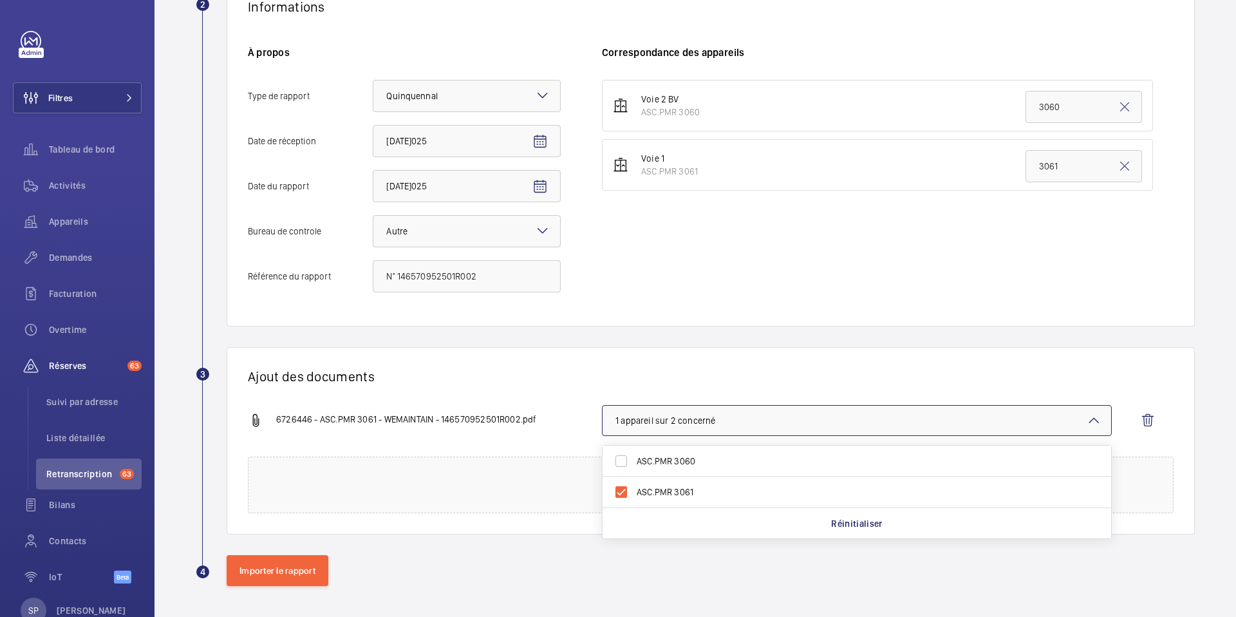
click at [569, 394] on div "Ajout des documents 6726446 - ASC.PMR 3061 - WEMAINTAIN - 146570952501R002.pdf …" at bounding box center [711, 440] width 968 height 187
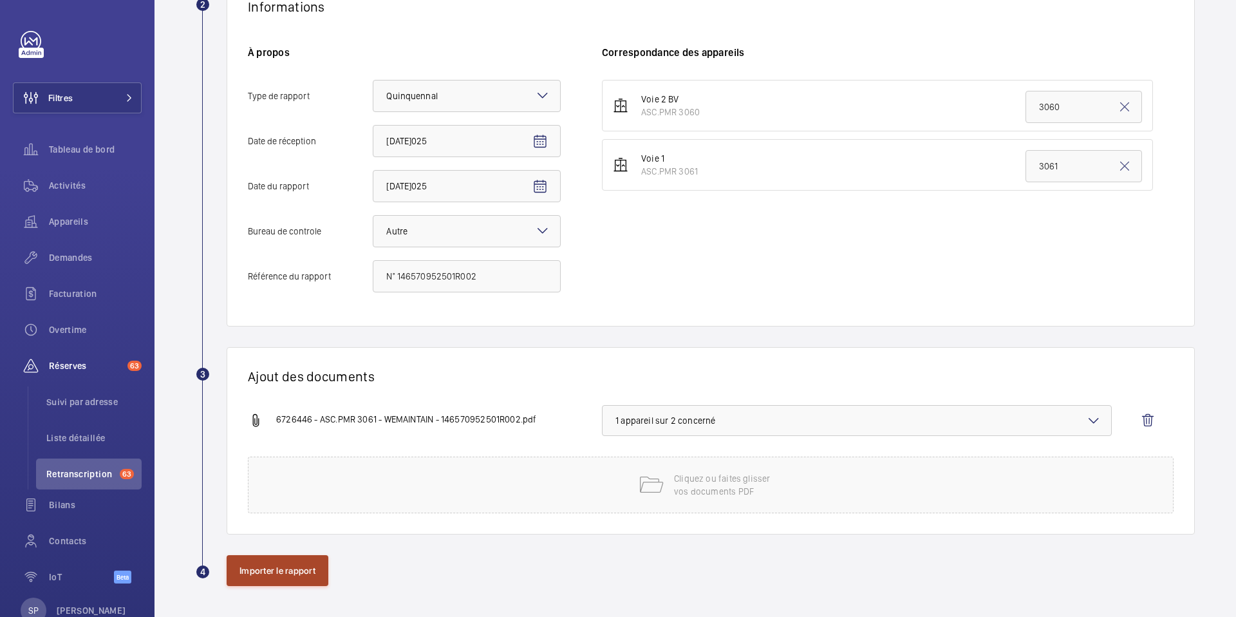
click at [266, 571] on button "Importer le rapport" at bounding box center [278, 570] width 102 height 31
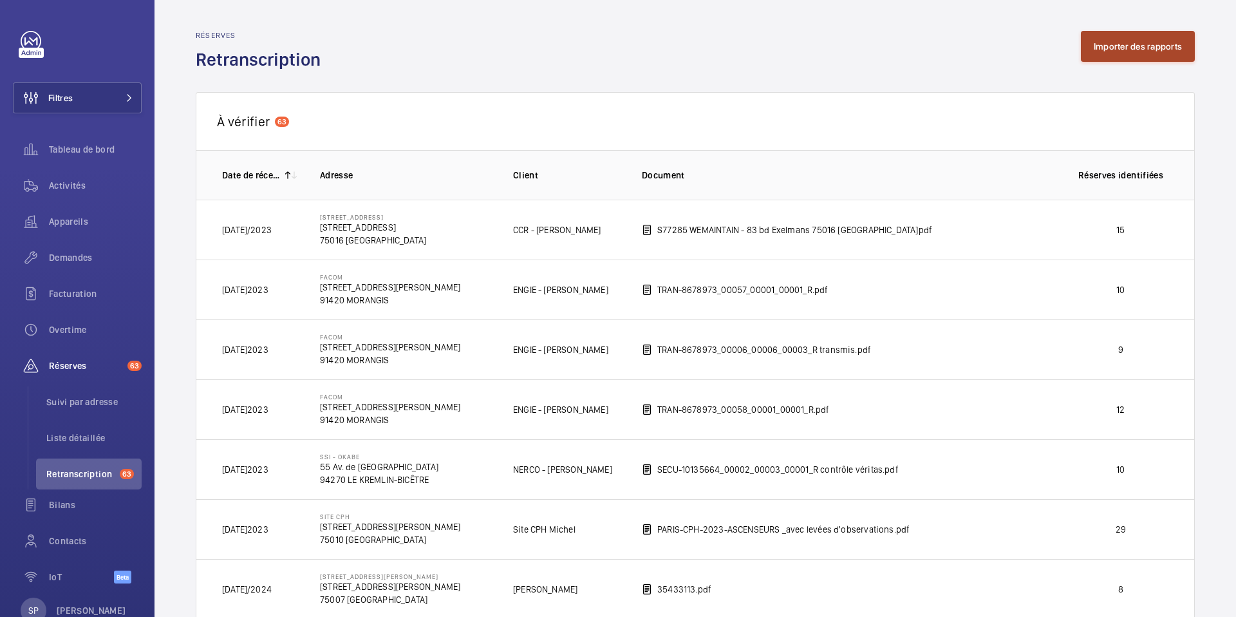
click at [1149, 43] on button "Importer des rapports" at bounding box center [1138, 46] width 114 height 31
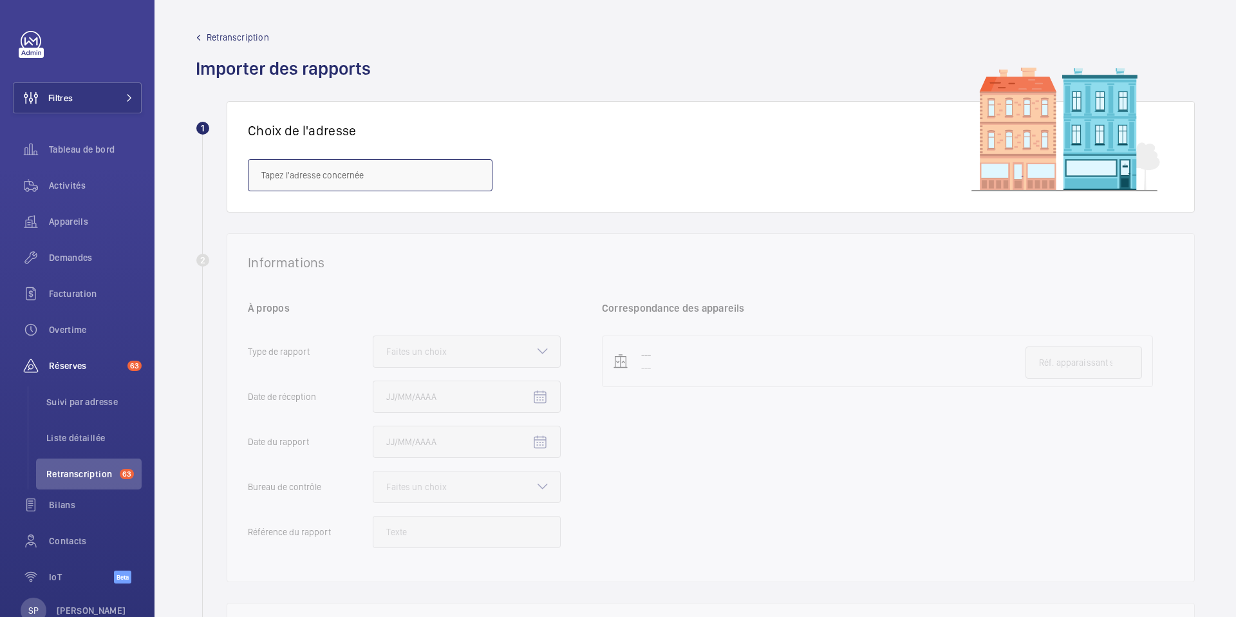
click at [340, 173] on input "text" at bounding box center [370, 175] width 245 height 32
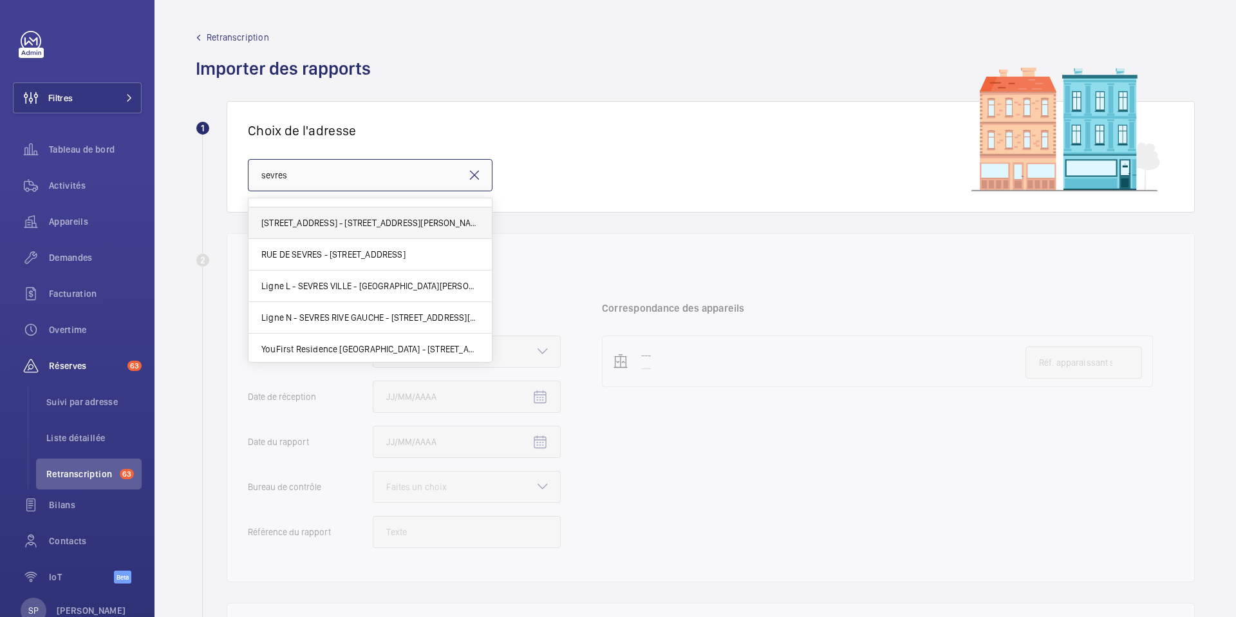
scroll to position [87, 0]
click at [334, 285] on span "Ligne L - SEVRES VILLE - [GEOGRAPHIC_DATA][PERSON_NAME]" at bounding box center [370, 284] width 218 height 13
type input "Ligne L - SEVRES VILLE - [GEOGRAPHIC_DATA][PERSON_NAME]"
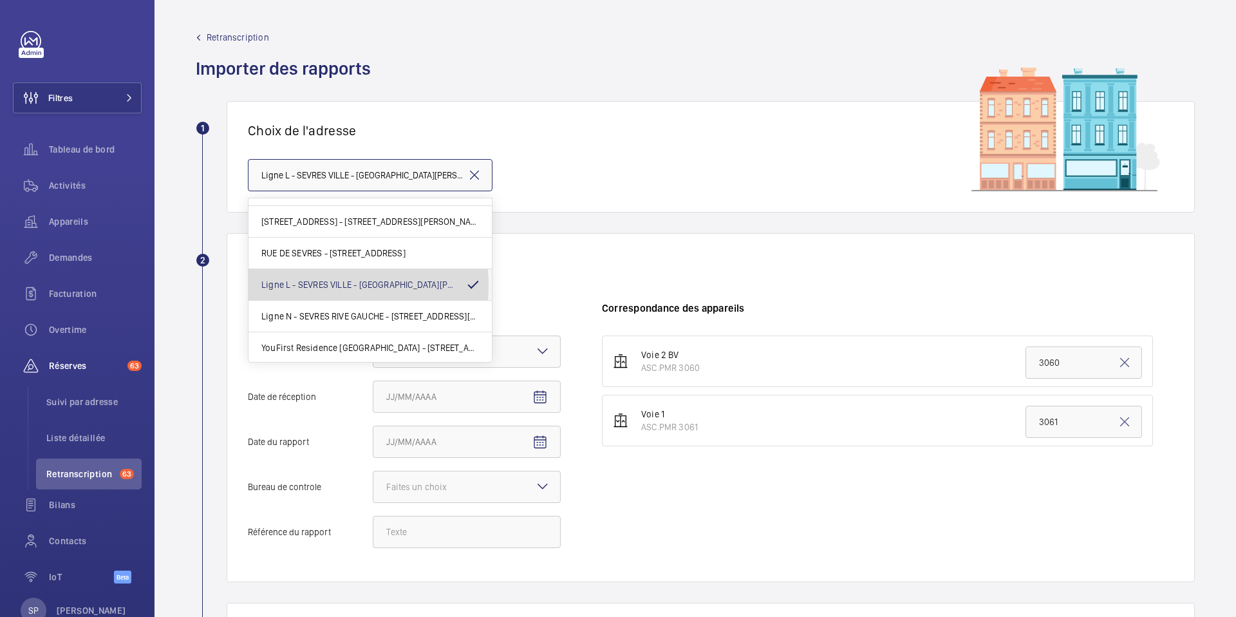
scroll to position [0, 42]
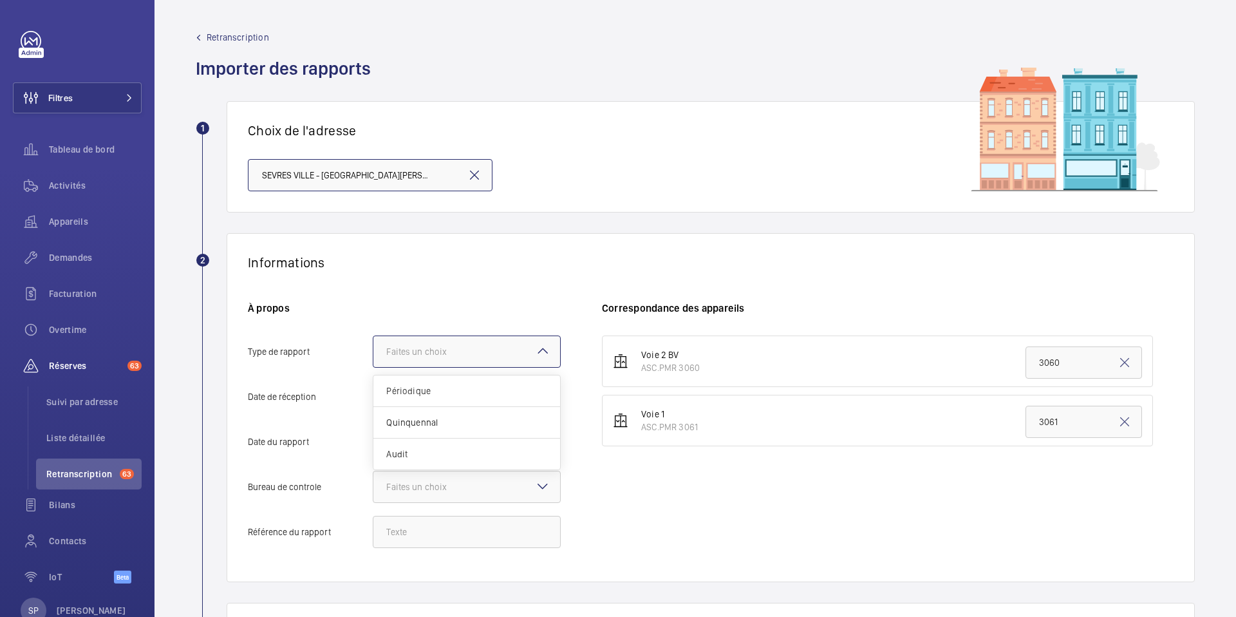
click at [436, 350] on div "Faites un choix" at bounding box center [432, 351] width 93 height 13
click at [373, 350] on input "Type de rapport Faites un choix Périodique Quinquennal Audit" at bounding box center [373, 351] width 0 height 31
click at [423, 420] on span "Quinquennal" at bounding box center [466, 422] width 161 height 13
click at [373, 367] on input "Type de rapport Faites un choix Périodique Quinquennal Audit" at bounding box center [373, 351] width 0 height 31
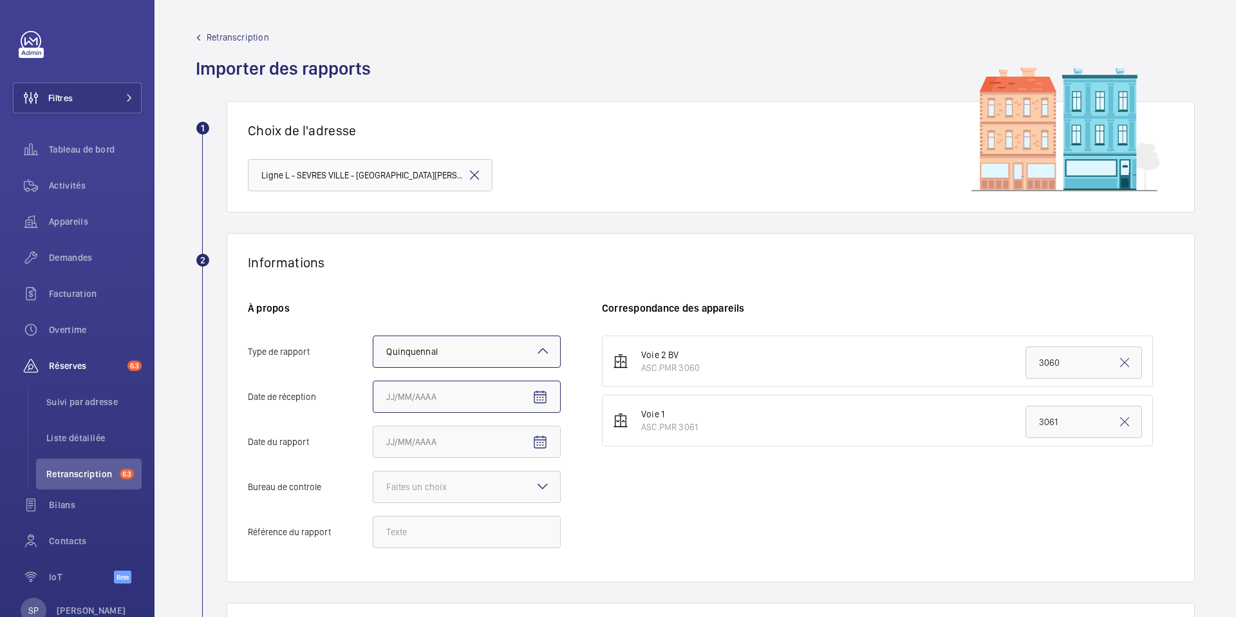
click at [499, 401] on input "Date de réception" at bounding box center [467, 397] width 188 height 32
click at [541, 387] on span "Open calendar" at bounding box center [540, 397] width 31 height 31
click at [465, 285] on span "7" at bounding box center [468, 284] width 23 height 23
type input "[DATE]025"
click at [540, 449] on mat-icon "Open calendar" at bounding box center [539, 442] width 15 height 15
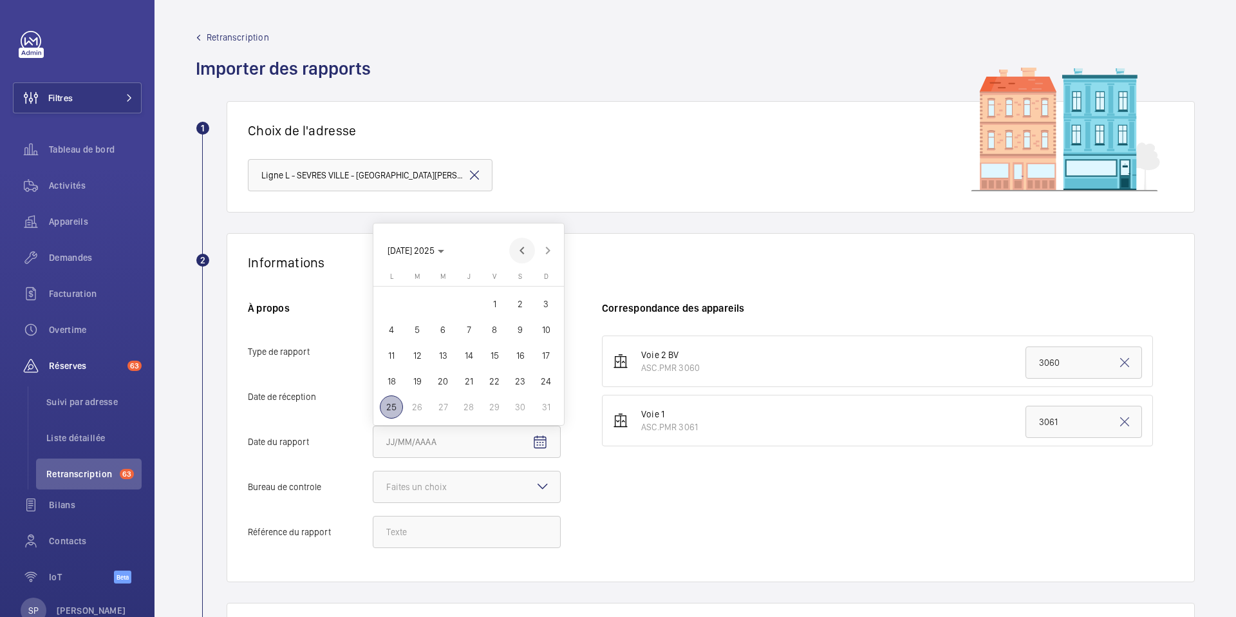
click at [520, 247] on span "Previous month" at bounding box center [522, 251] width 26 height 26
click at [384, 406] on span "28" at bounding box center [391, 406] width 23 height 23
type input "[DATE]025"
click at [444, 493] on div "Faites un choix" at bounding box center [432, 486] width 93 height 13
click at [373, 493] on input "Bureau de controle Faites un choix" at bounding box center [373, 486] width 0 height 31
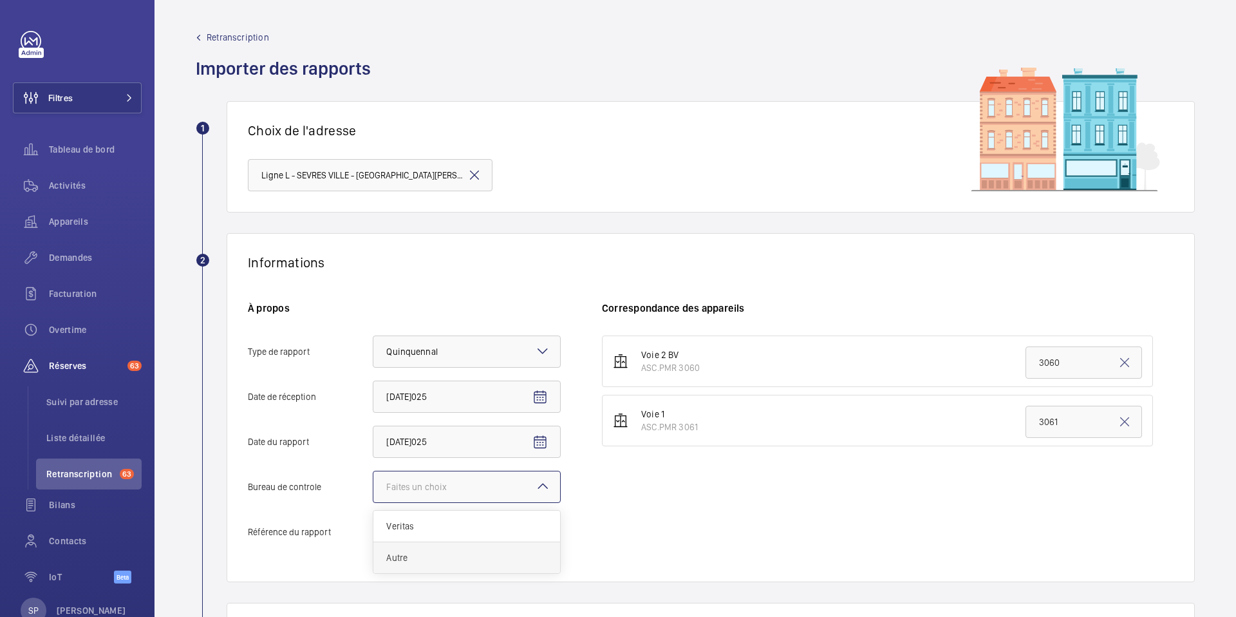
click at [435, 560] on span "Autre" at bounding box center [466, 557] width 161 height 13
click at [373, 502] on input "Bureau de controle Faites un choix Veritas Autre" at bounding box center [373, 486] width 0 height 31
click at [407, 530] on input "Référence du rapport" at bounding box center [467, 532] width 188 height 32
paste input "N° 144731912501R002"
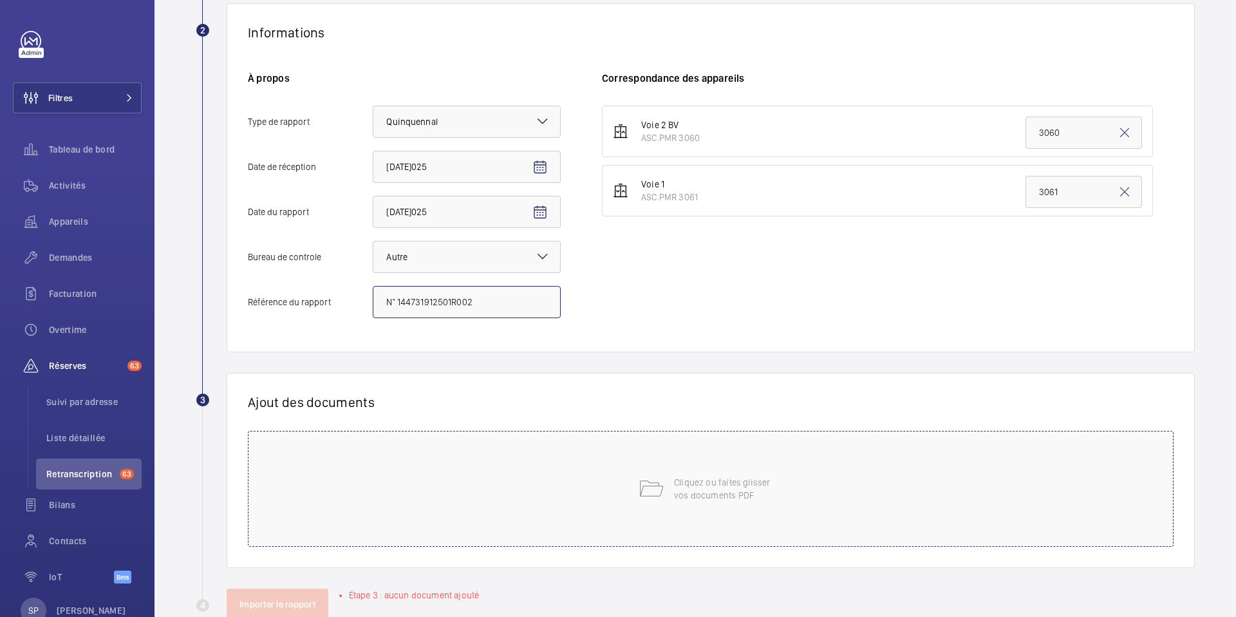
scroll to position [232, 0]
type input "N° 144731912501R002"
click at [510, 485] on div "Cliquez ou faites glisser vos documents PDF" at bounding box center [711, 486] width 926 height 116
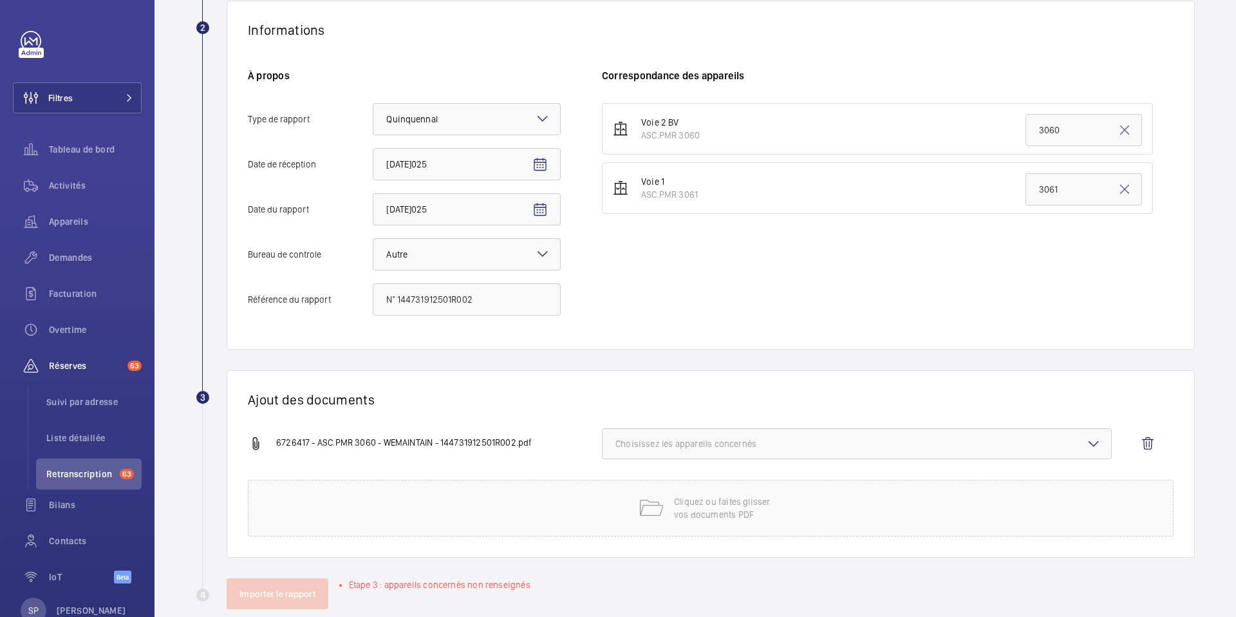
click at [814, 443] on span "Choisissez les appareils concernés" at bounding box center [857, 443] width 483 height 13
click at [721, 485] on span "ASC.PMR 3060" at bounding box center [858, 484] width 442 height 13
click at [634, 485] on input "ASC.PMR 3060" at bounding box center [621, 484] width 26 height 26
checkbox input "true"
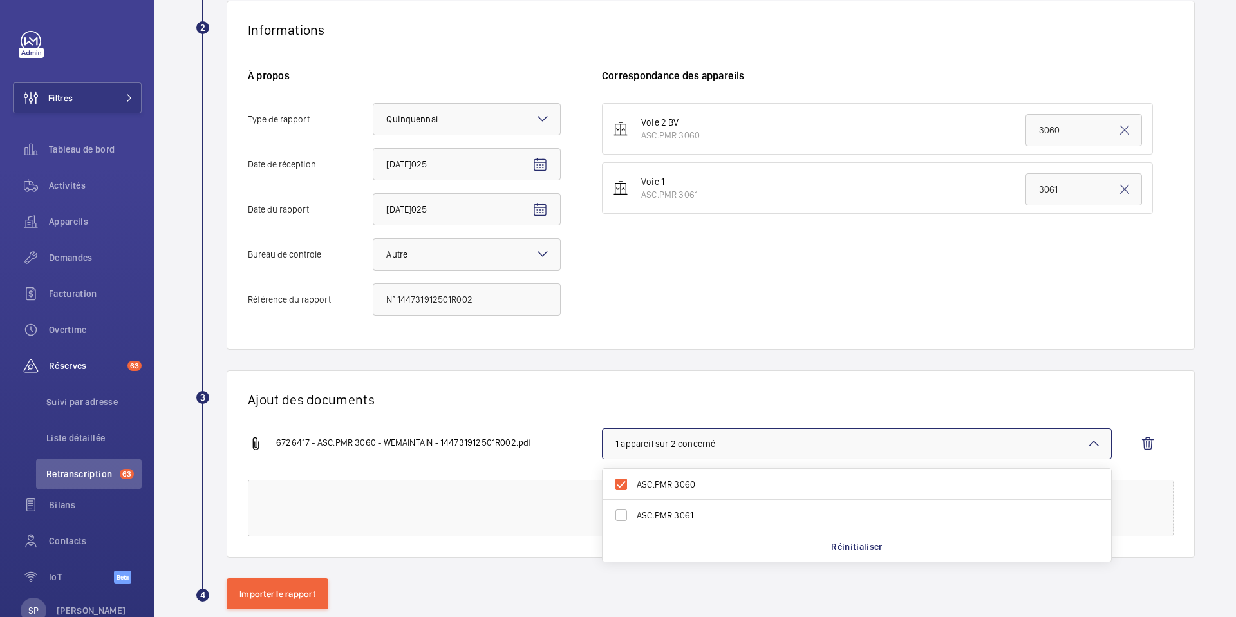
click at [553, 384] on div "Ajout des documents 6726417 - ASC.PMR 3060 - WEMAINTAIN - 144731912501R002.pdf …" at bounding box center [711, 463] width 968 height 187
click at [311, 594] on button "Importer le rapport" at bounding box center [278, 593] width 102 height 31
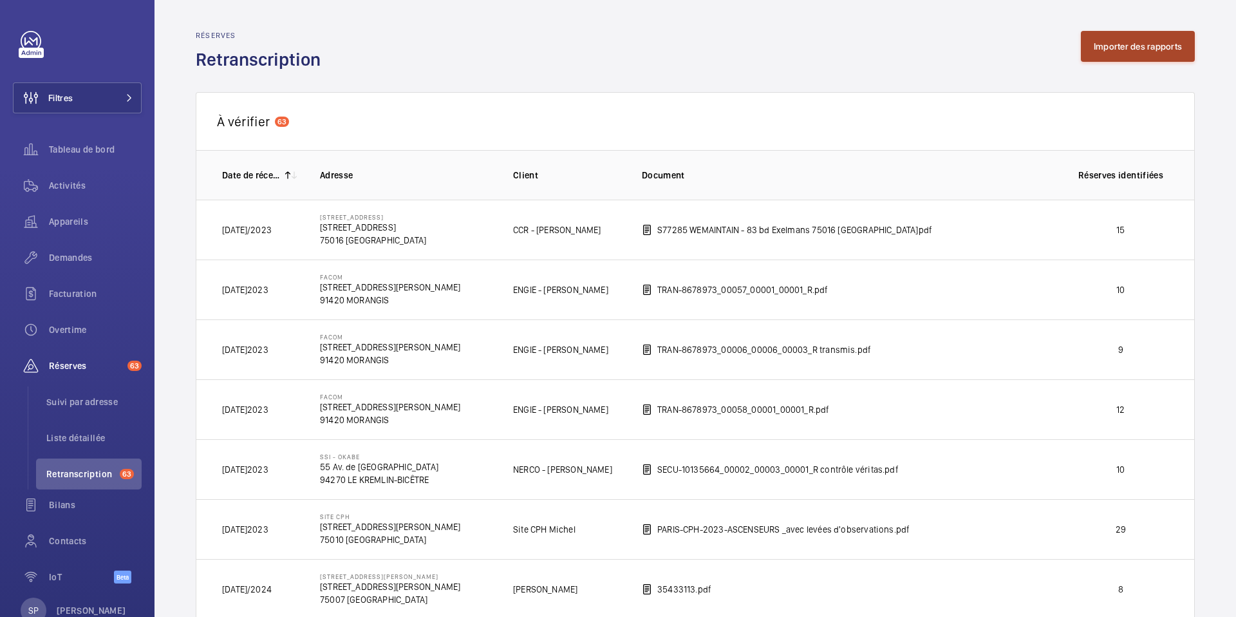
click at [1114, 44] on button "Importer des rapports" at bounding box center [1138, 46] width 114 height 31
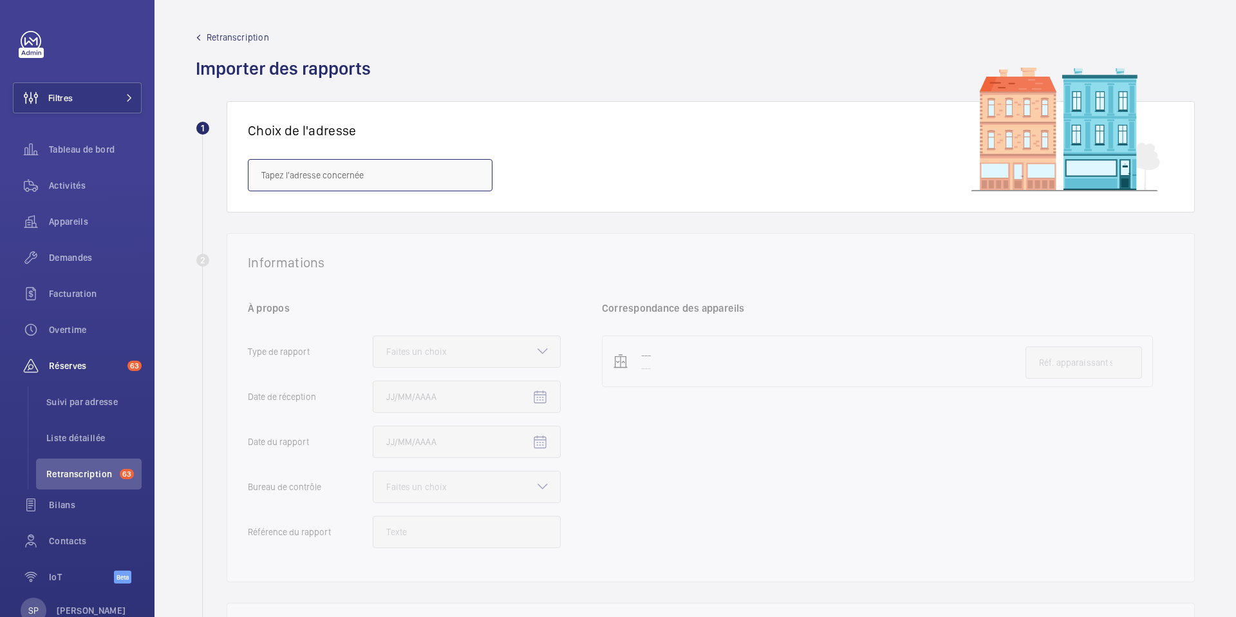
click at [353, 180] on input "text" at bounding box center [370, 175] width 245 height 32
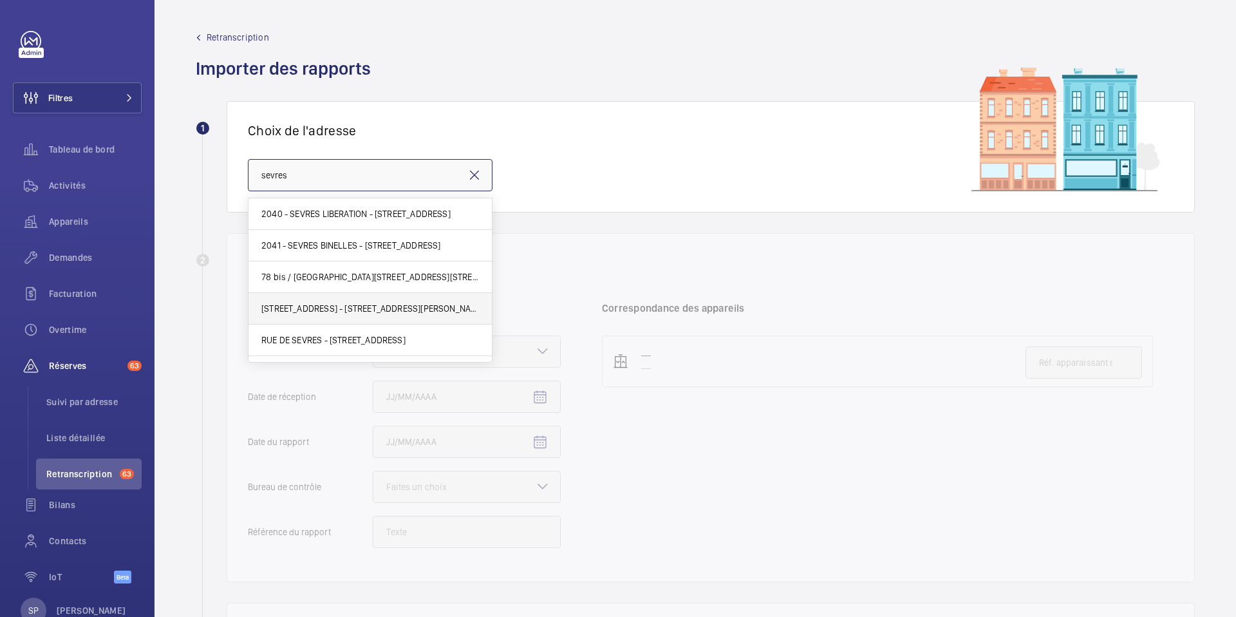
scroll to position [88, 0]
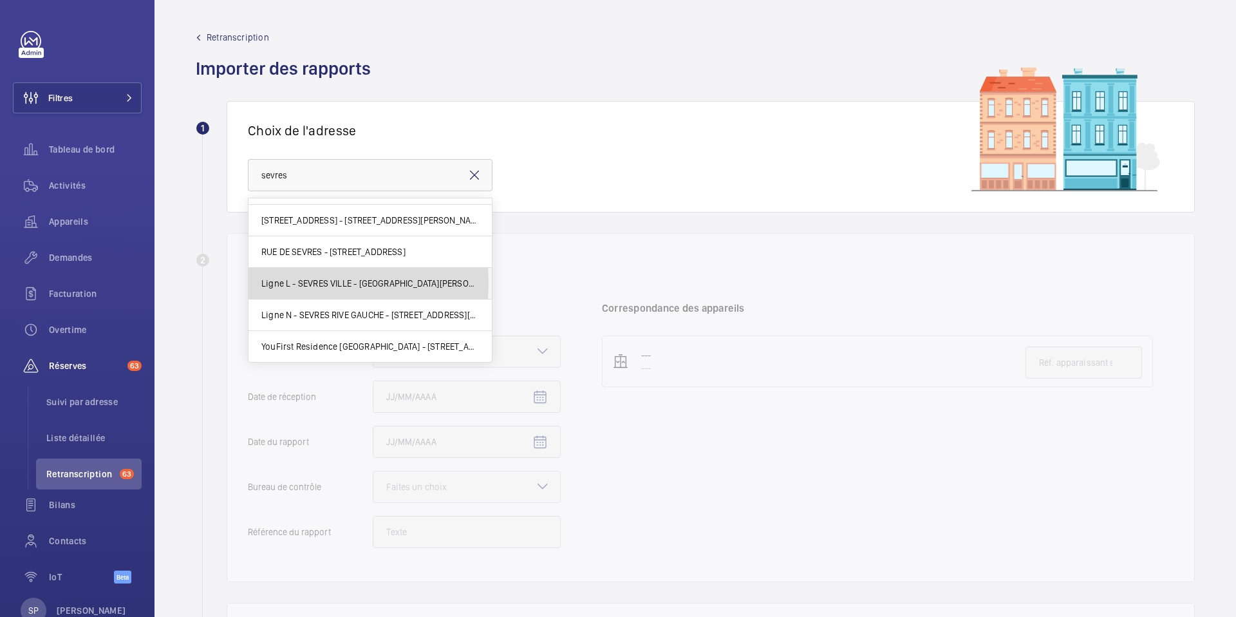
click at [312, 283] on span "Ligne L - SEVRES VILLE - [GEOGRAPHIC_DATA][PERSON_NAME]" at bounding box center [370, 283] width 218 height 13
type input "Ligne L - SEVRES VILLE - [GEOGRAPHIC_DATA][PERSON_NAME]"
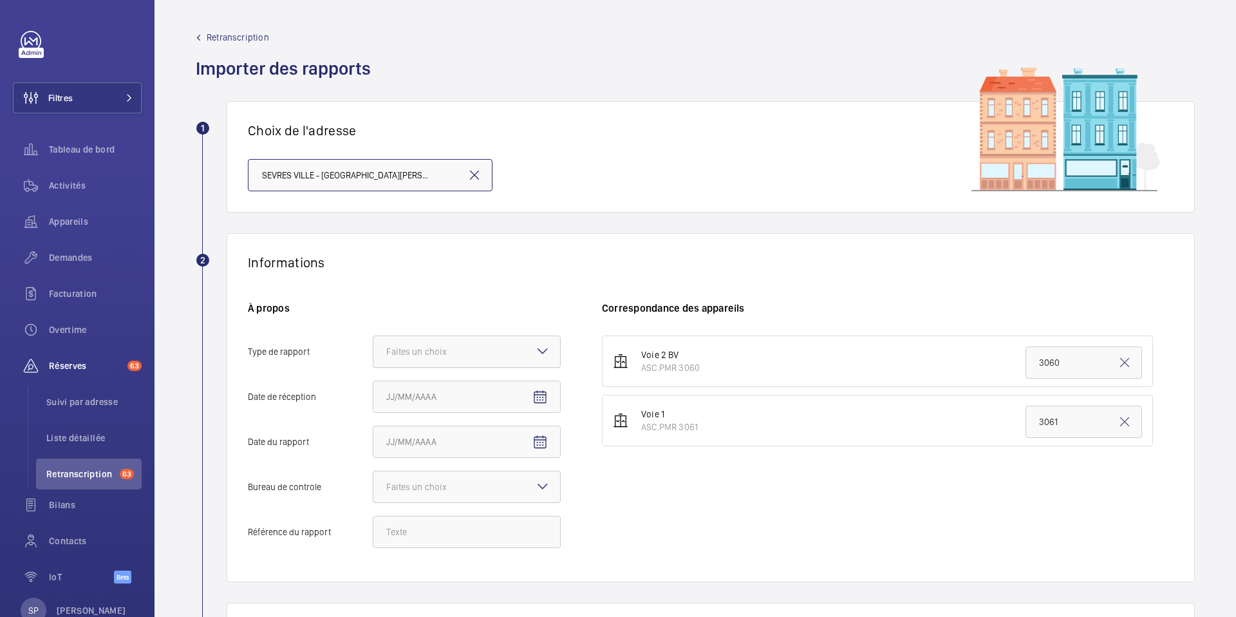
click at [426, 349] on div "Faites un choix" at bounding box center [432, 351] width 93 height 13
click at [373, 349] on input "Type de rapport Faites un choix" at bounding box center [373, 351] width 0 height 31
click at [395, 423] on span "Quinquennal" at bounding box center [466, 422] width 161 height 13
click at [373, 367] on input "Type de rapport Faites un choix Périodique Quinquennal Audit" at bounding box center [373, 351] width 0 height 31
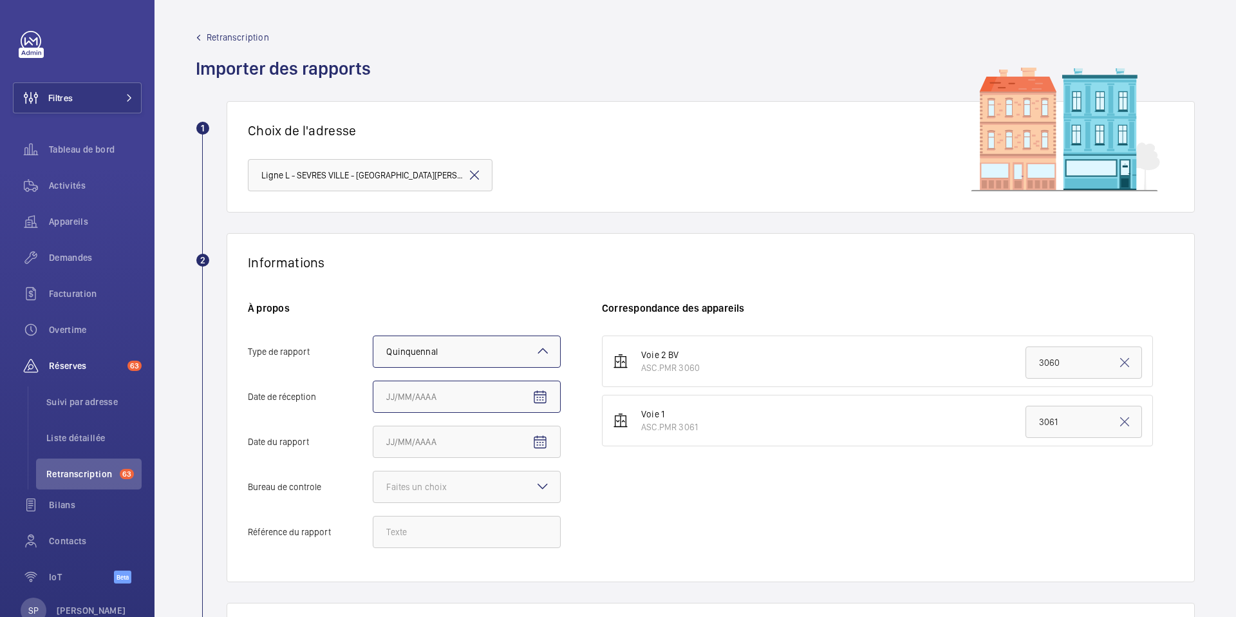
click at [459, 397] on input "Date de réception" at bounding box center [467, 397] width 188 height 32
click at [533, 392] on mat-icon "Open calendar" at bounding box center [539, 397] width 15 height 15
click at [461, 285] on span "7" at bounding box center [468, 284] width 23 height 23
type input "[DATE]025"
click at [539, 442] on mat-icon "Open calendar" at bounding box center [539, 442] width 15 height 15
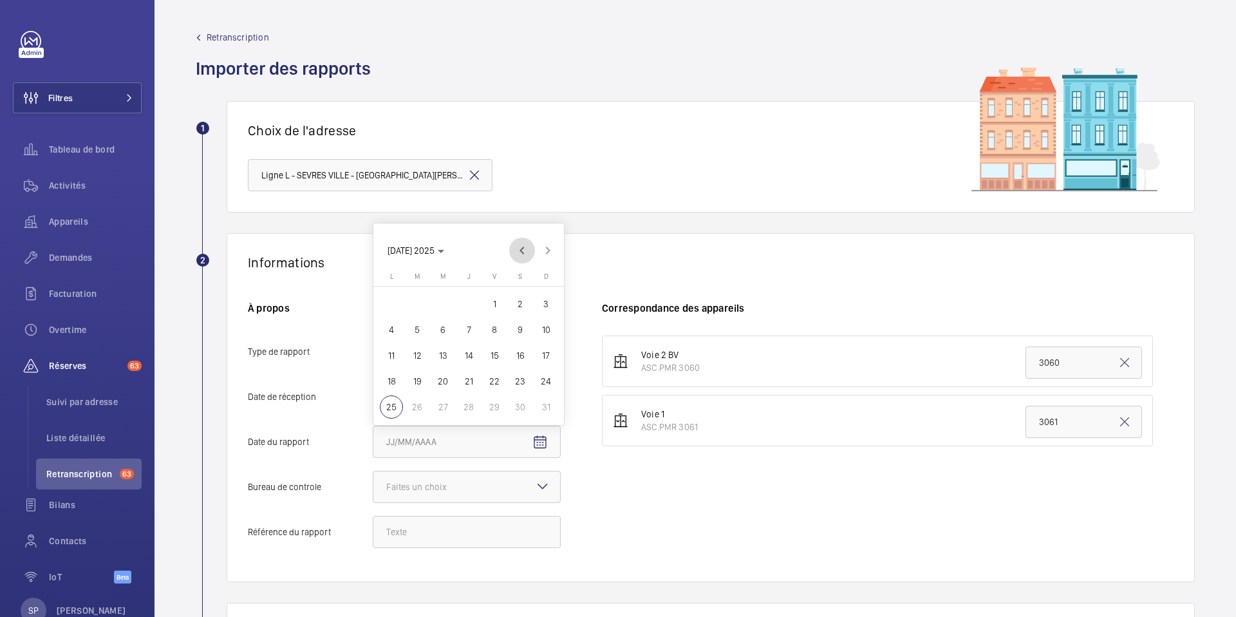
click at [517, 250] on span "Previous month" at bounding box center [522, 251] width 26 height 26
click at [389, 402] on span "28" at bounding box center [391, 406] width 23 height 23
type input "[DATE]025"
click at [527, 482] on div at bounding box center [466, 486] width 187 height 31
click at [373, 482] on input "Bureau de controle Faites un choix" at bounding box center [373, 486] width 0 height 31
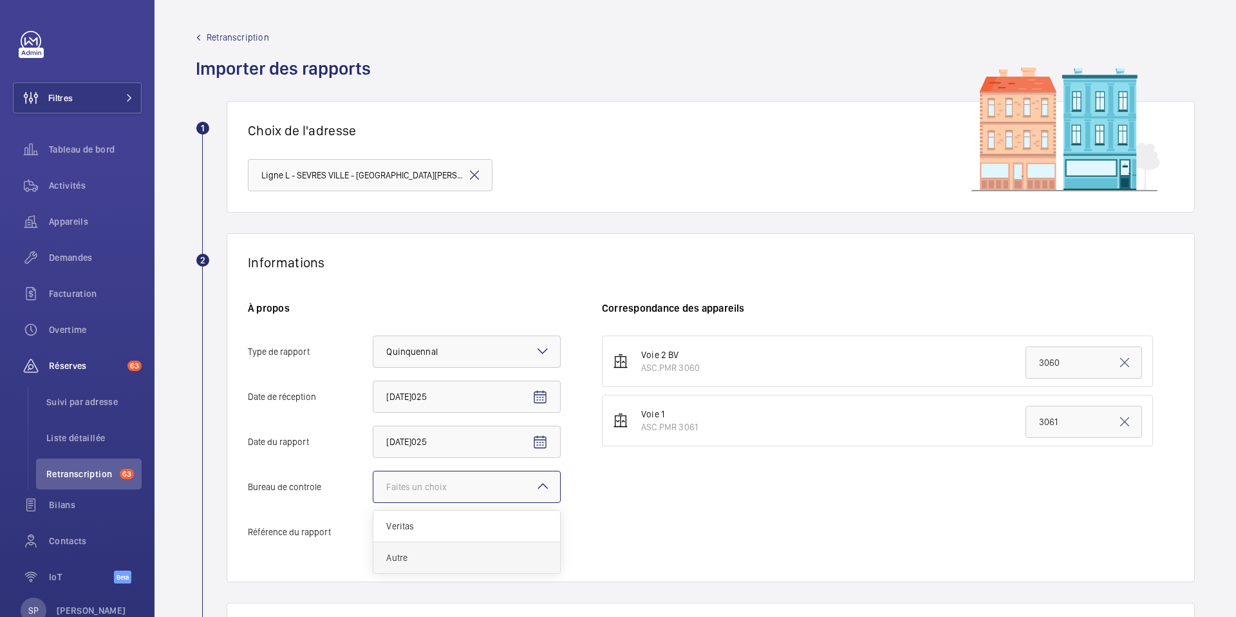
click at [460, 554] on span "Autre" at bounding box center [466, 557] width 161 height 13
click at [373, 502] on input "Bureau de controle Faites un choix Veritas Autre" at bounding box center [373, 486] width 0 height 31
click at [397, 534] on input "Référence du rapport" at bounding box center [467, 532] width 188 height 32
paste input "N° 146570952501R001"
type input "N° 146570952501R001"
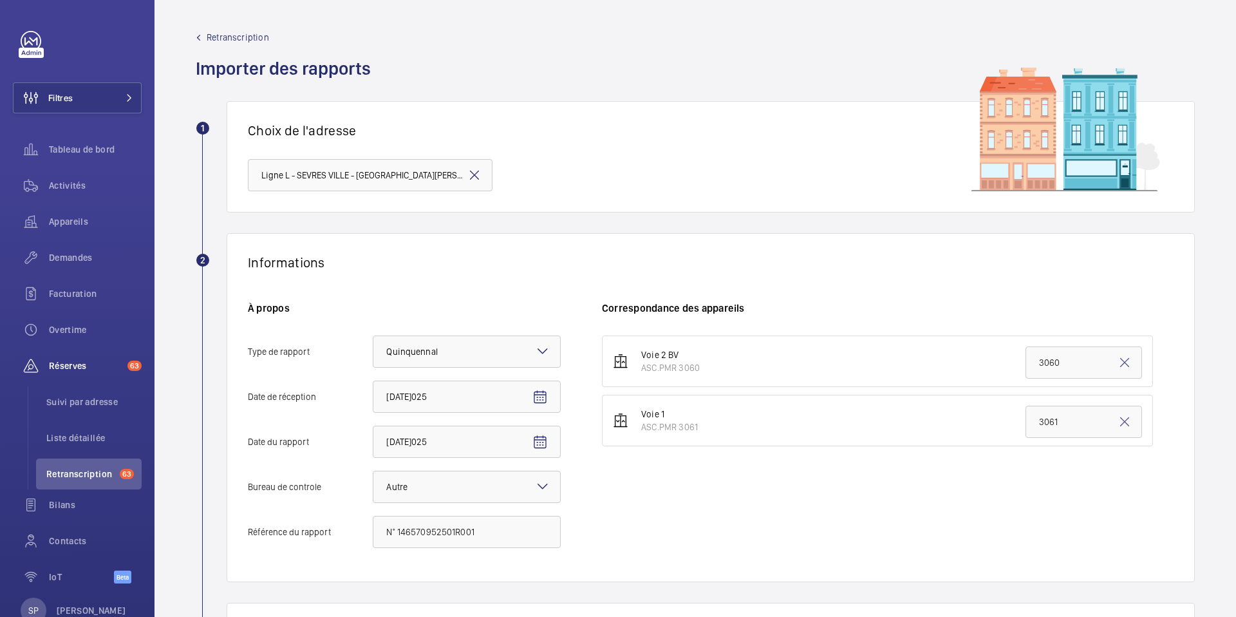
click at [724, 501] on div "Voie 2 BV ASC.PMR 3060 3060 Voie 1 ASC.PMR 3061 3061" at bounding box center [888, 447] width 572 height 225
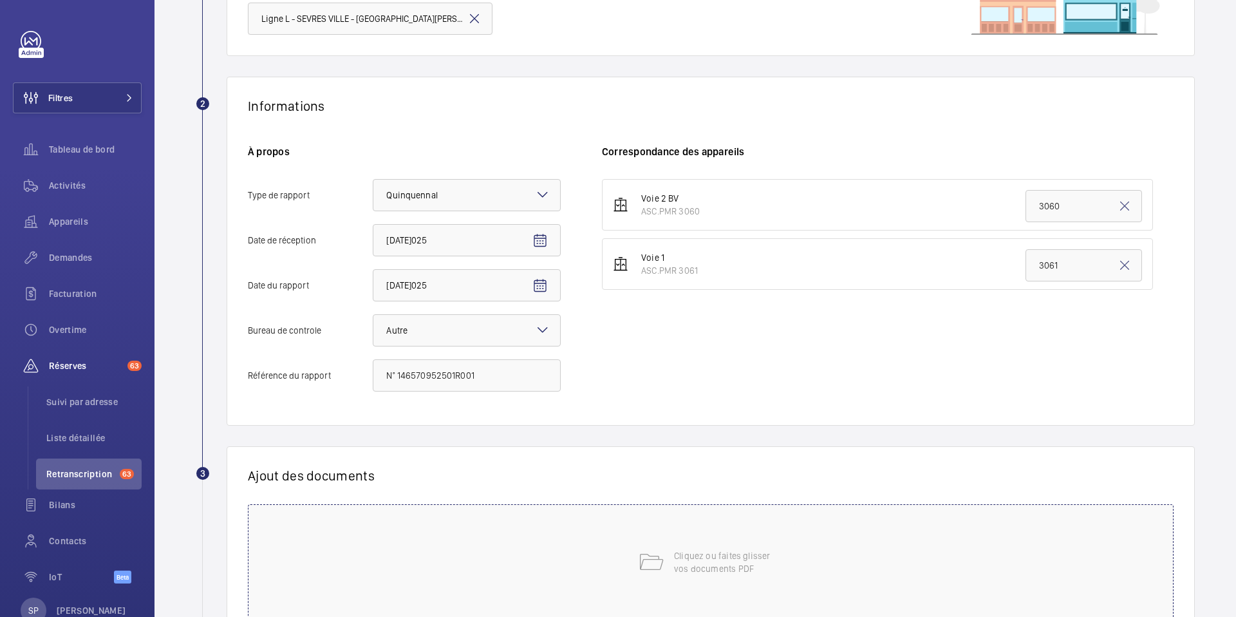
scroll to position [157, 0]
click at [681, 552] on p "Cliquez ou faites glisser vos documents PDF" at bounding box center [728, 562] width 109 height 26
drag, startPoint x: 627, startPoint y: 516, endPoint x: 602, endPoint y: 519, distance: 25.2
click at [602, 519] on button "Choisissez les appareils concernés" at bounding box center [857, 518] width 510 height 31
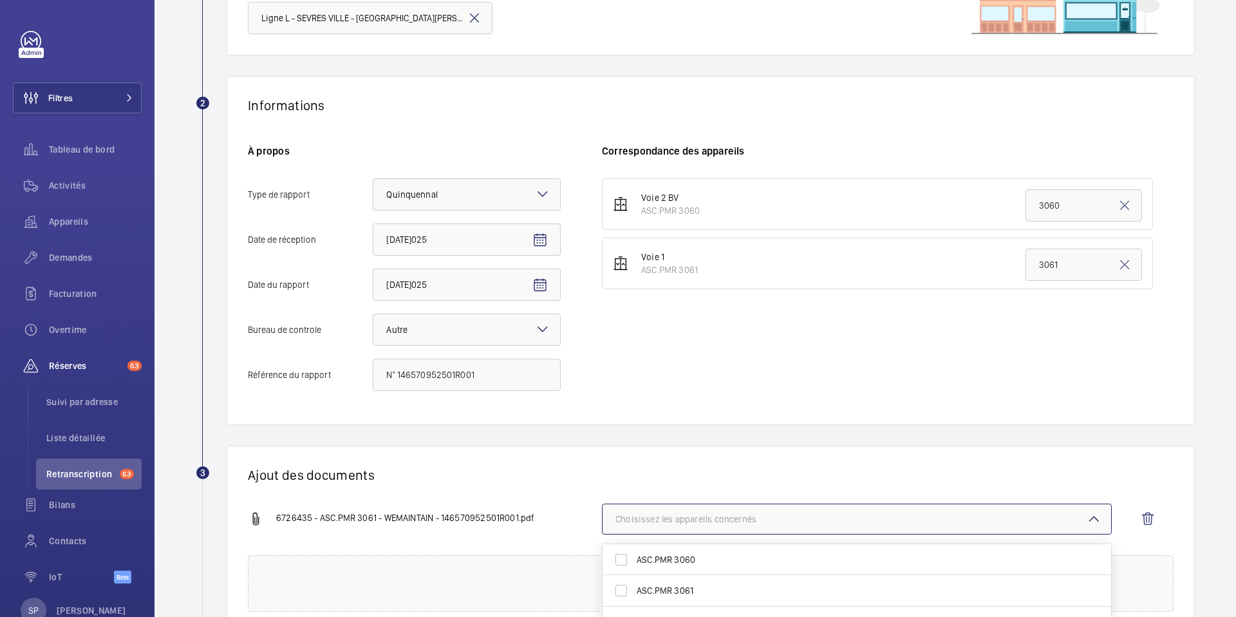
click at [621, 593] on label "ASC.PMR 3061" at bounding box center [847, 590] width 489 height 31
click at [621, 593] on input "ASC.PMR 3061" at bounding box center [621, 591] width 26 height 26
checkbox input "true"
click at [552, 493] on div "Ajout des documents 6726435 - ASC.PMR 3061 - WEMAINTAIN - 146570952501R001.pdf …" at bounding box center [711, 539] width 968 height 187
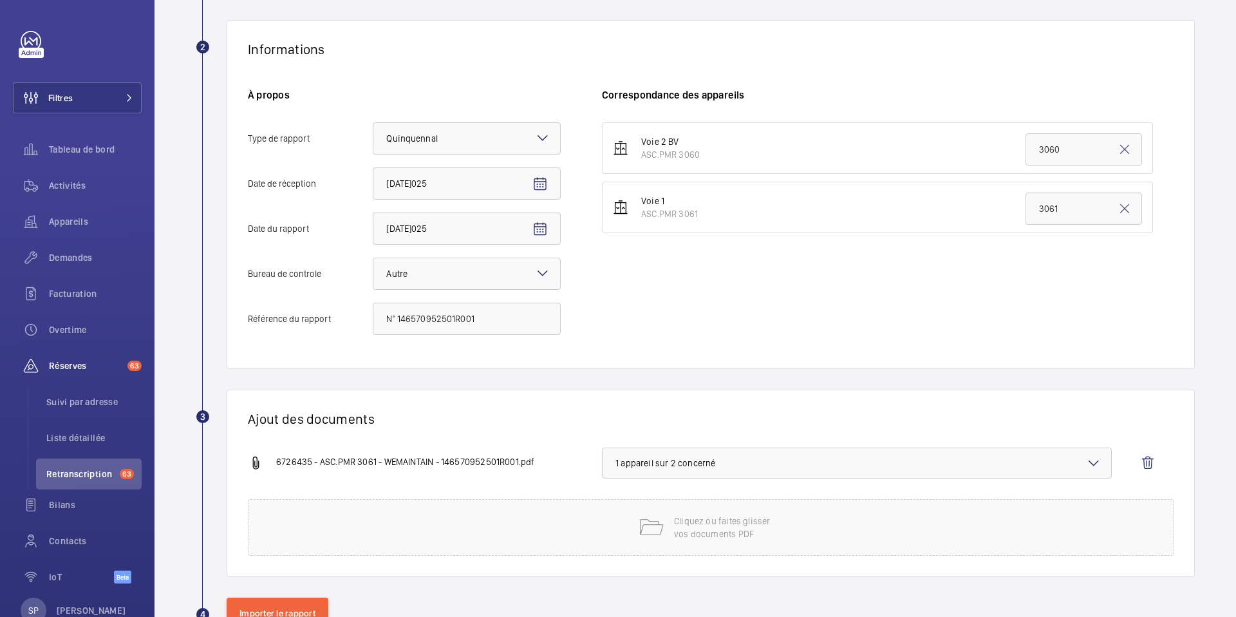
scroll to position [256, 0]
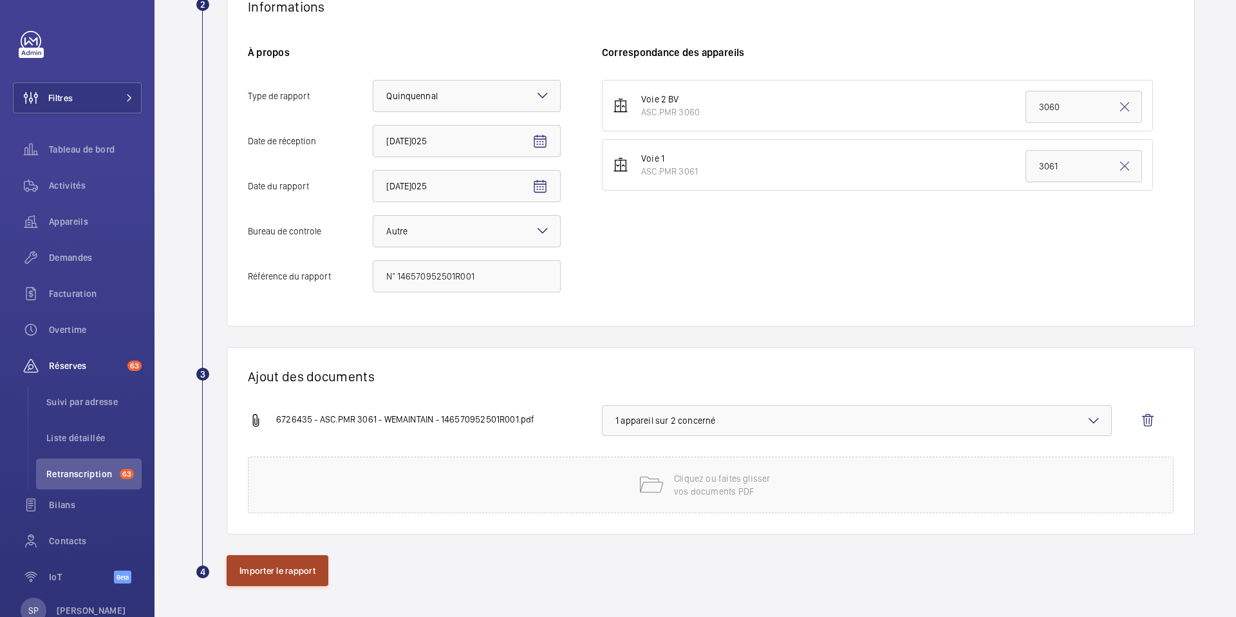
click at [304, 572] on button "Importer le rapport" at bounding box center [278, 570] width 102 height 31
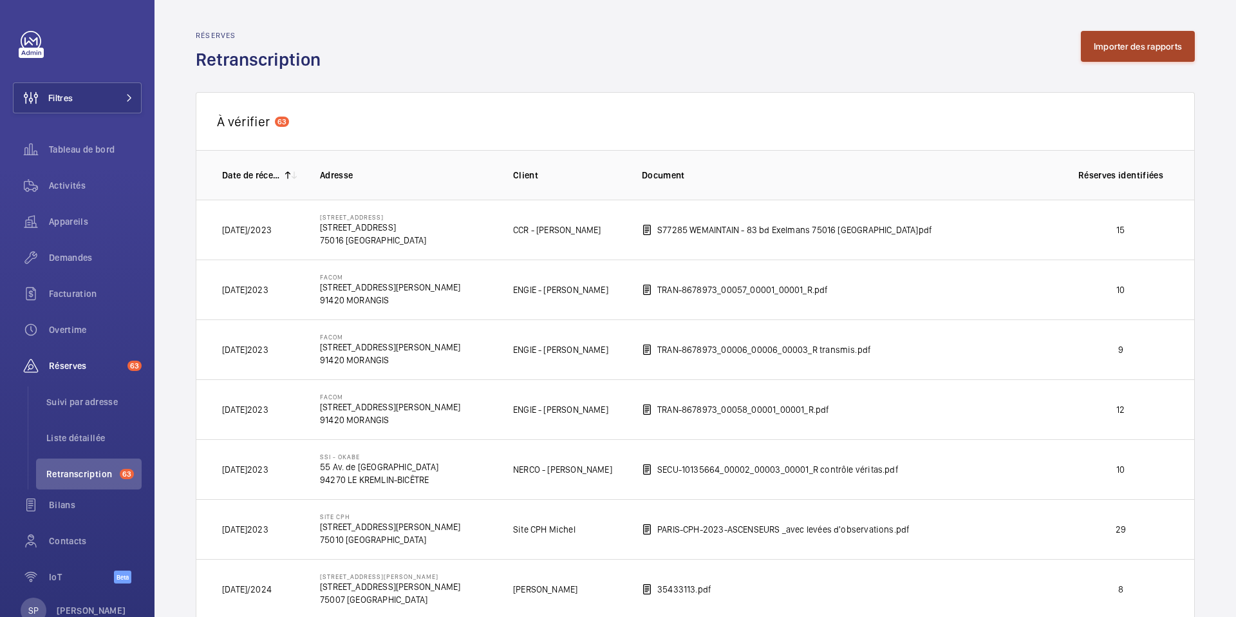
click at [1119, 42] on button "Importer des rapports" at bounding box center [1138, 46] width 114 height 31
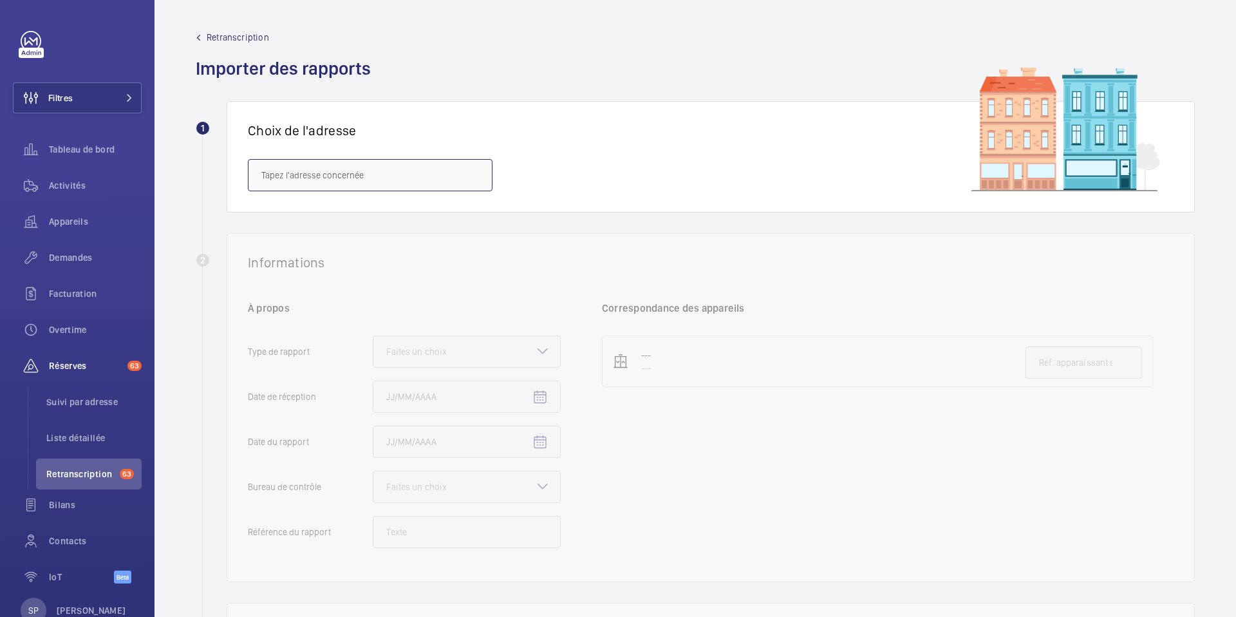
click at [290, 182] on input "text" at bounding box center [370, 175] width 245 height 32
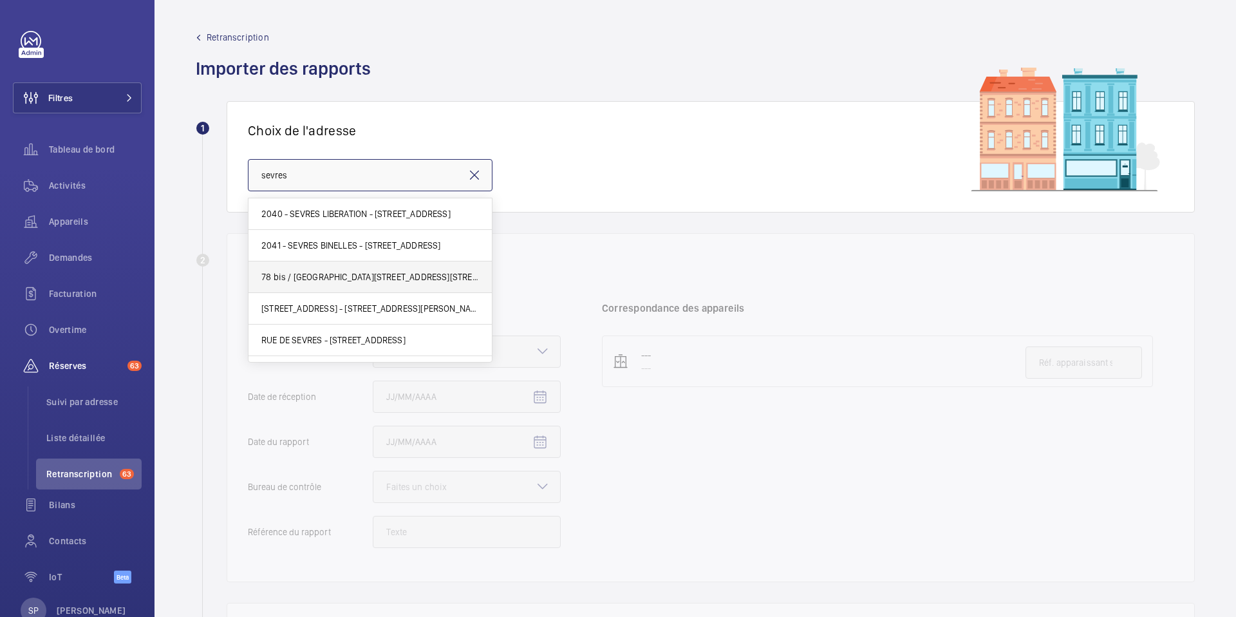
scroll to position [88, 0]
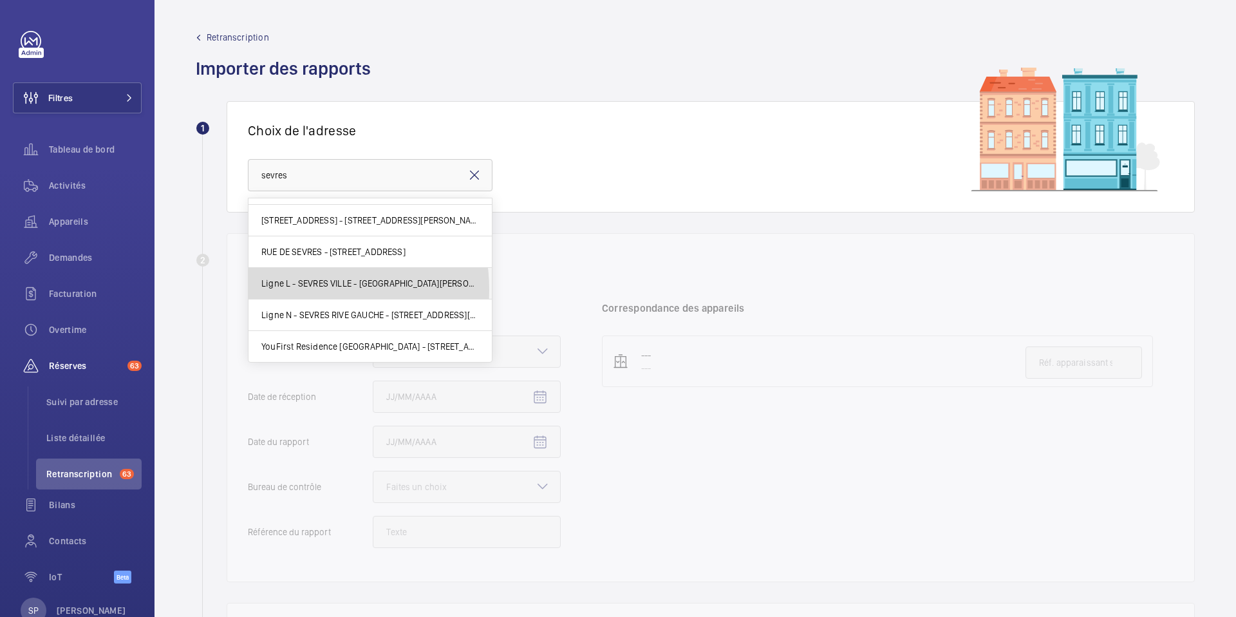
click at [297, 290] on mat-option "Ligne L - SEVRES VILLE - [GEOGRAPHIC_DATA][PERSON_NAME]" at bounding box center [370, 284] width 243 height 32
type input "Ligne L - SEVRES VILLE - [GEOGRAPHIC_DATA][PERSON_NAME]"
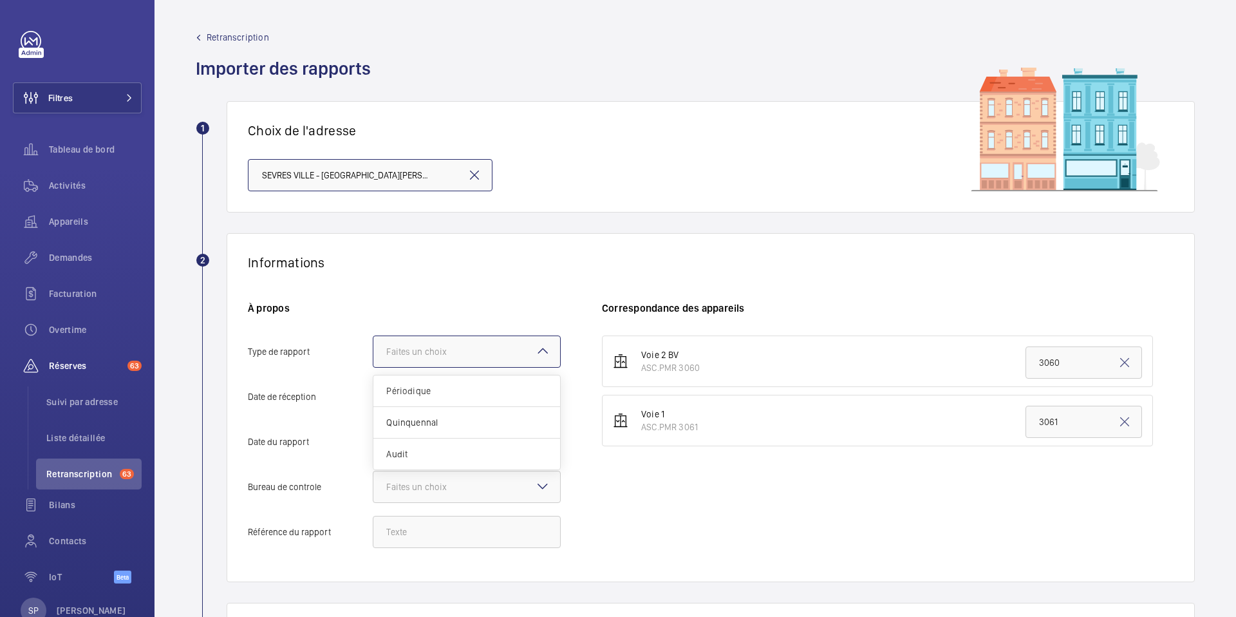
click at [480, 350] on div at bounding box center [466, 351] width 187 height 31
click at [373, 350] on input "Type de rapport Faites un choix Périodique Quinquennal Audit" at bounding box center [373, 351] width 0 height 31
click at [441, 426] on span "Quinquennal" at bounding box center [466, 422] width 161 height 13
click at [373, 367] on input "Type de rapport Faites un choix Périodique Quinquennal Audit" at bounding box center [373, 351] width 0 height 31
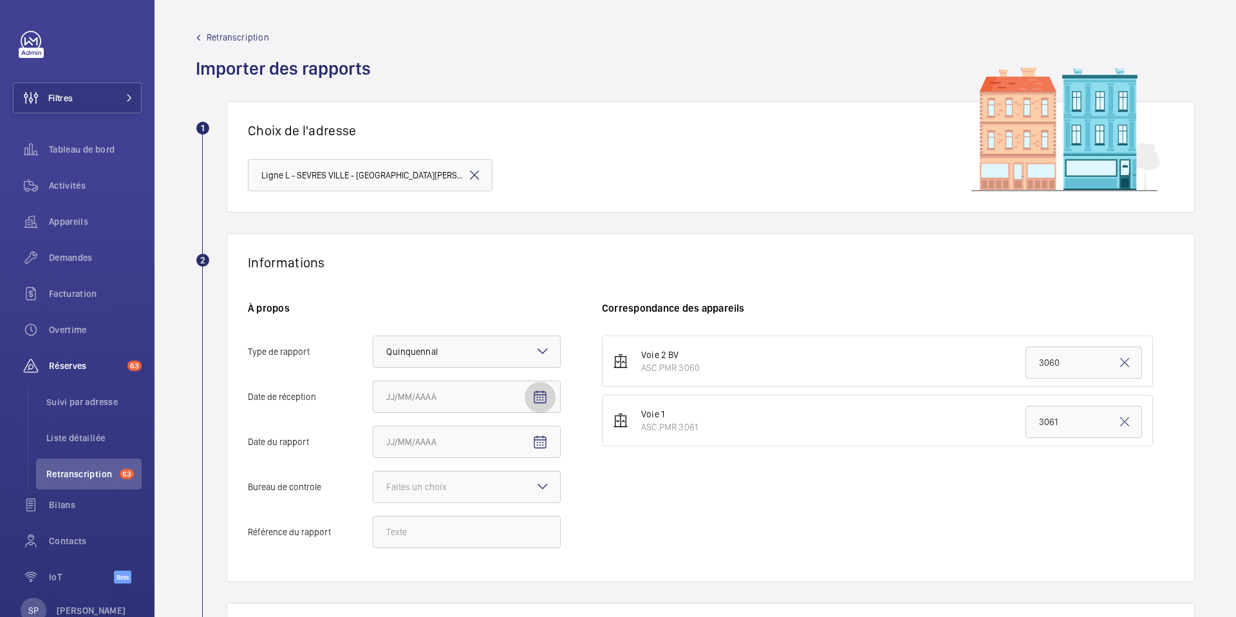
click at [549, 395] on span "Open calendar" at bounding box center [540, 397] width 31 height 31
click at [516, 202] on span "Previous month" at bounding box center [522, 206] width 26 height 26
click at [385, 280] on span "7" at bounding box center [391, 284] width 23 height 23
type input "[DATE]025"
click at [538, 440] on mat-icon "Open calendar" at bounding box center [539, 442] width 15 height 15
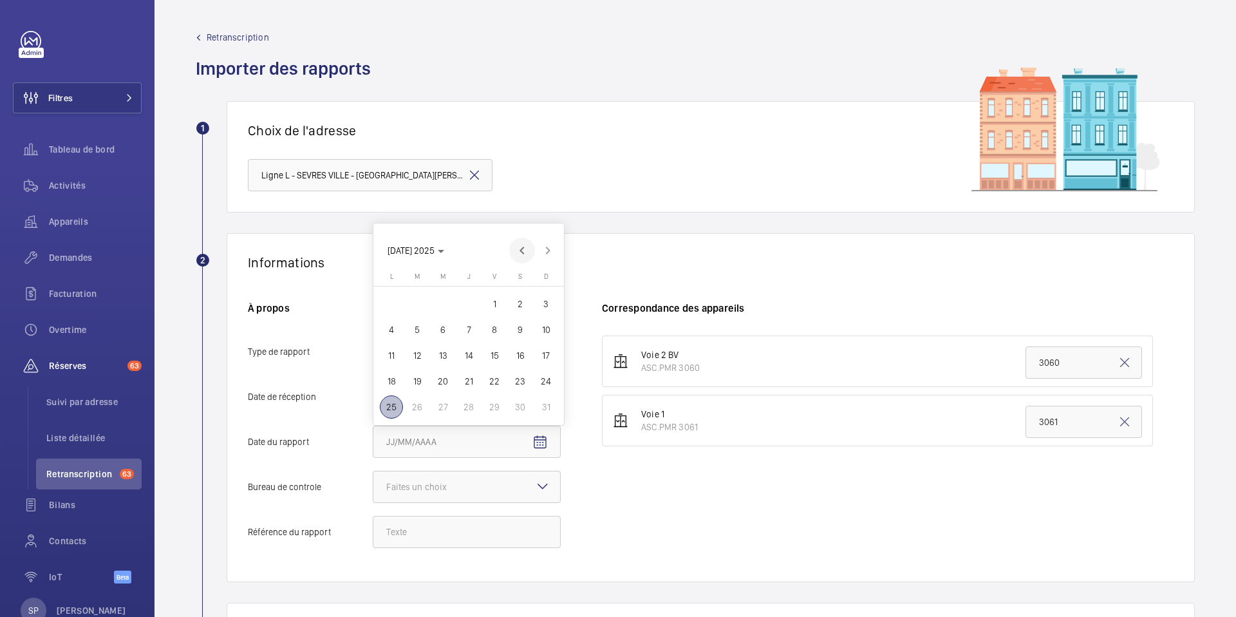
click at [520, 256] on span "Previous month" at bounding box center [522, 251] width 26 height 26
click at [397, 409] on span "28" at bounding box center [391, 406] width 23 height 23
type input "[DATE]025"
click at [539, 486] on mat-icon at bounding box center [542, 485] width 15 height 15
click at [373, 486] on input "Bureau de controle Faites un choix" at bounding box center [373, 486] width 0 height 31
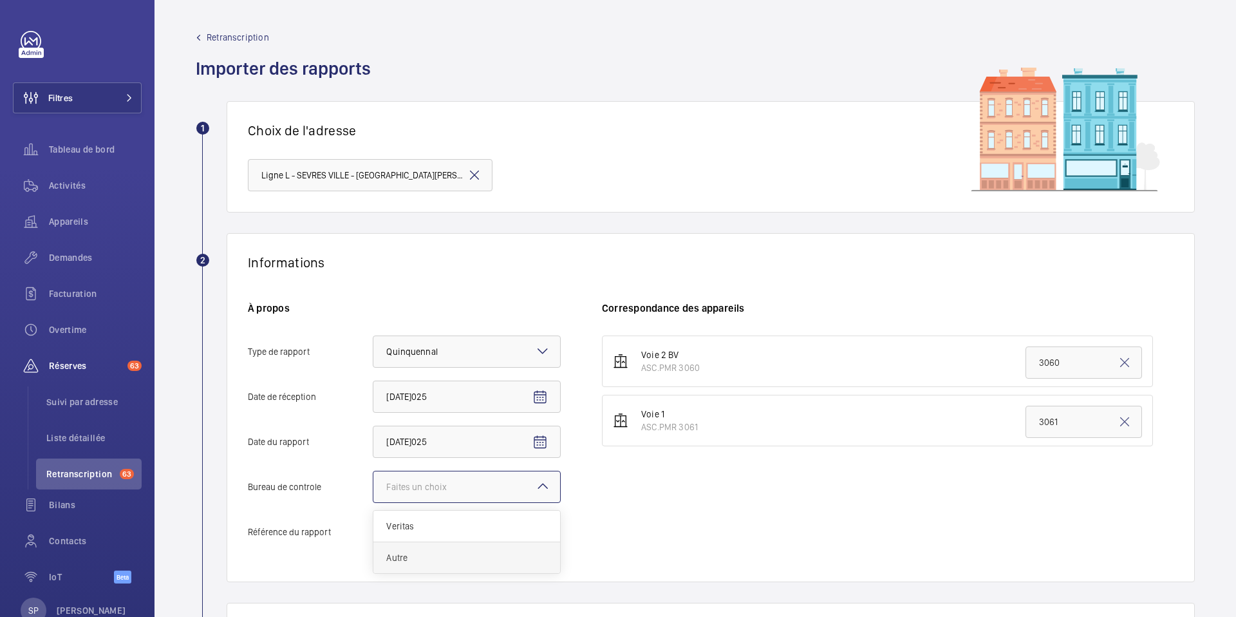
click at [466, 565] on div "Autre" at bounding box center [466, 557] width 187 height 31
click at [373, 502] on input "Bureau de controle Faites un choix Veritas Autre" at bounding box center [373, 486] width 0 height 31
click at [401, 536] on input "Référence du rapport" at bounding box center [467, 532] width 188 height 32
paste input "N° 144731912501R001"
type input "N° 144731912501R001"
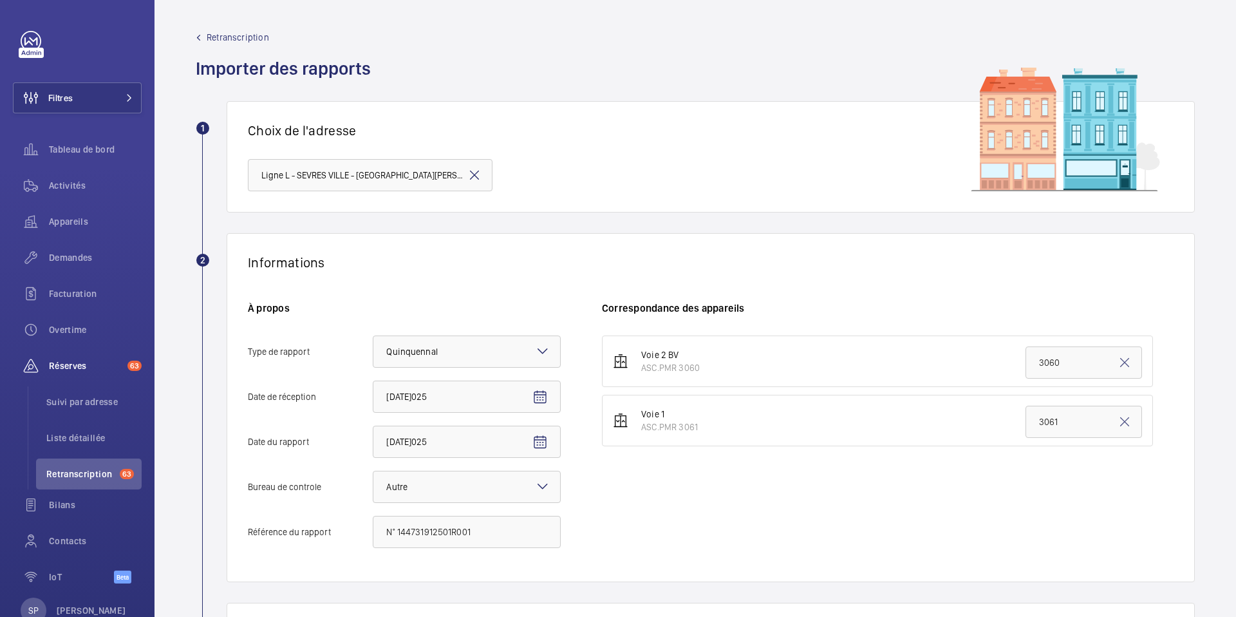
click at [787, 495] on div "Voie 2 BV ASC.PMR 3060 3060 Voie 1 ASC.PMR 3061 3061" at bounding box center [888, 447] width 572 height 225
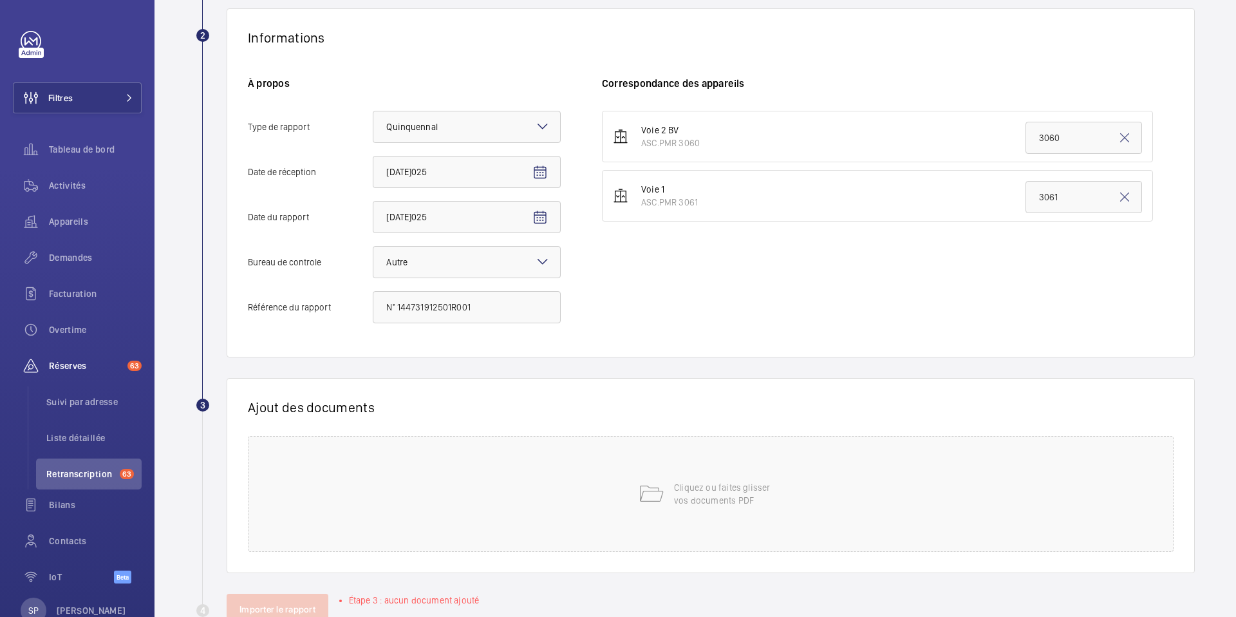
scroll to position [263, 0]
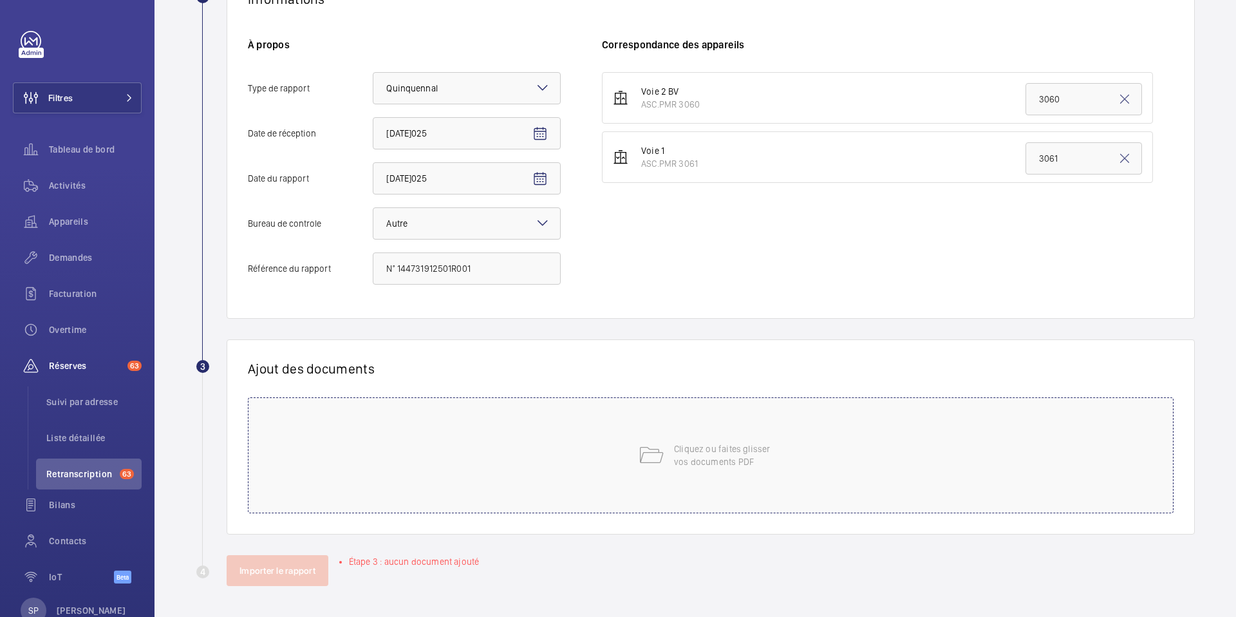
click at [677, 416] on div "Cliquez ou faites glisser vos documents PDF" at bounding box center [711, 455] width 926 height 116
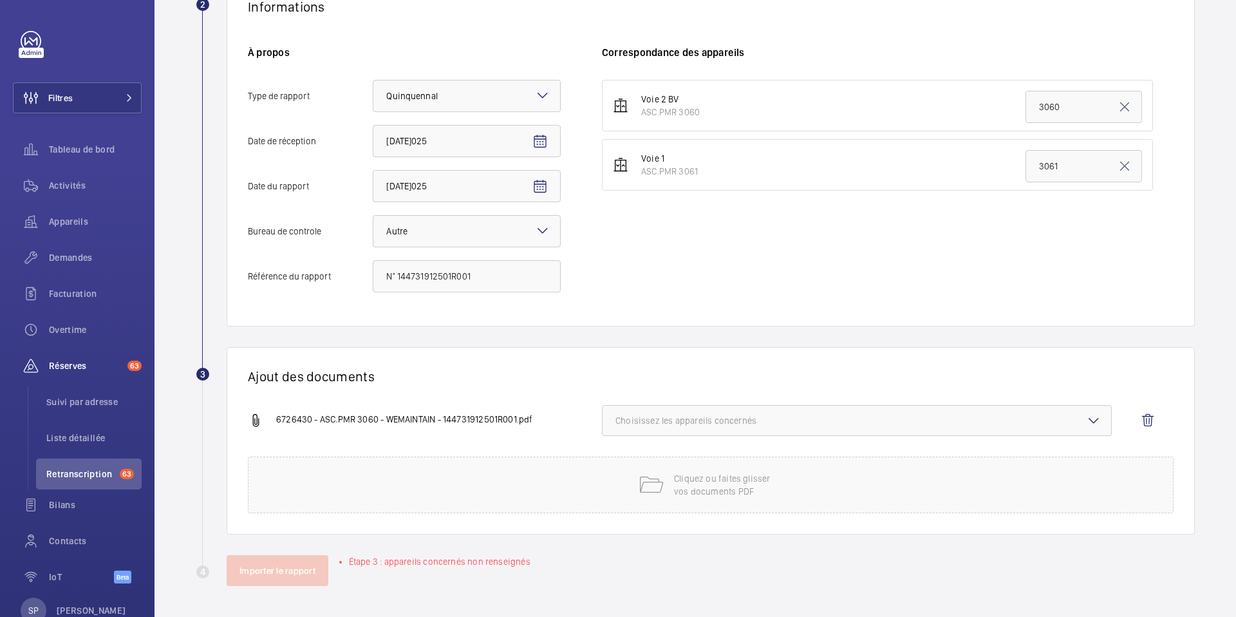
scroll to position [256, 0]
click at [783, 415] on span "Choisissez les appareils concernés" at bounding box center [857, 420] width 483 height 13
click at [720, 462] on span "ASC.PMR 3060" at bounding box center [858, 461] width 442 height 13
click at [634, 462] on input "ASC.PMR 3060" at bounding box center [621, 461] width 26 height 26
checkbox input "true"
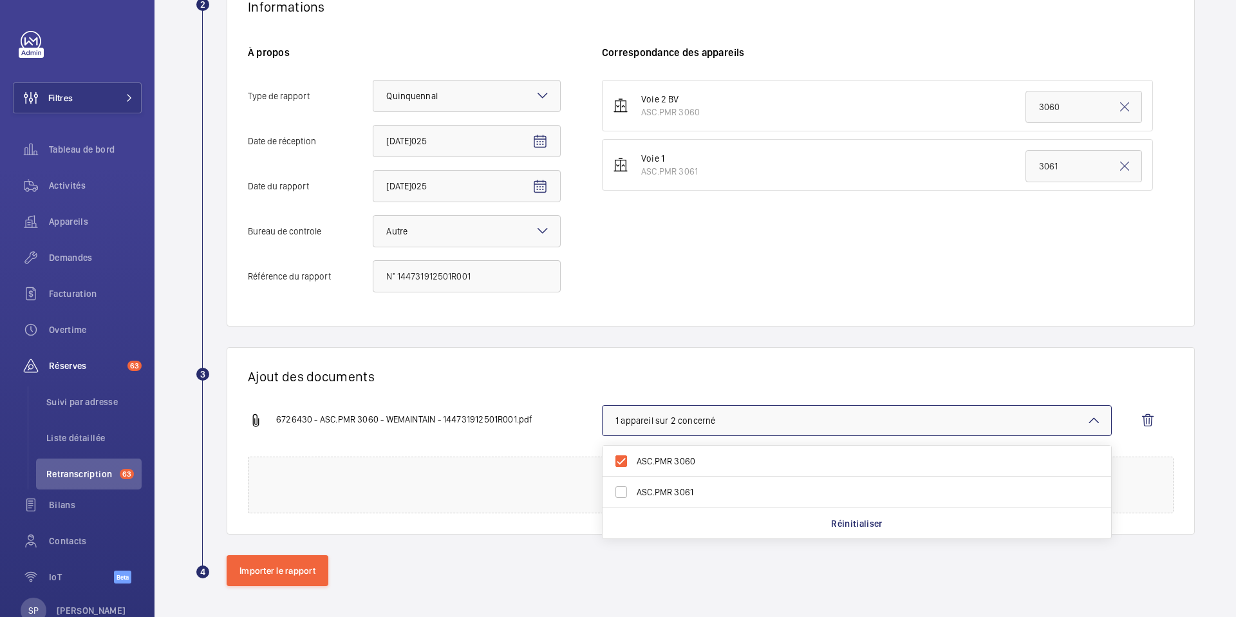
drag, startPoint x: 375, startPoint y: 379, endPoint x: 408, endPoint y: 348, distance: 45.1
click at [408, 348] on div "Ajout des documents 6726430 - ASC.PMR 3060 - WEMAINTAIN - 144731912501R001.pdf …" at bounding box center [711, 440] width 968 height 187
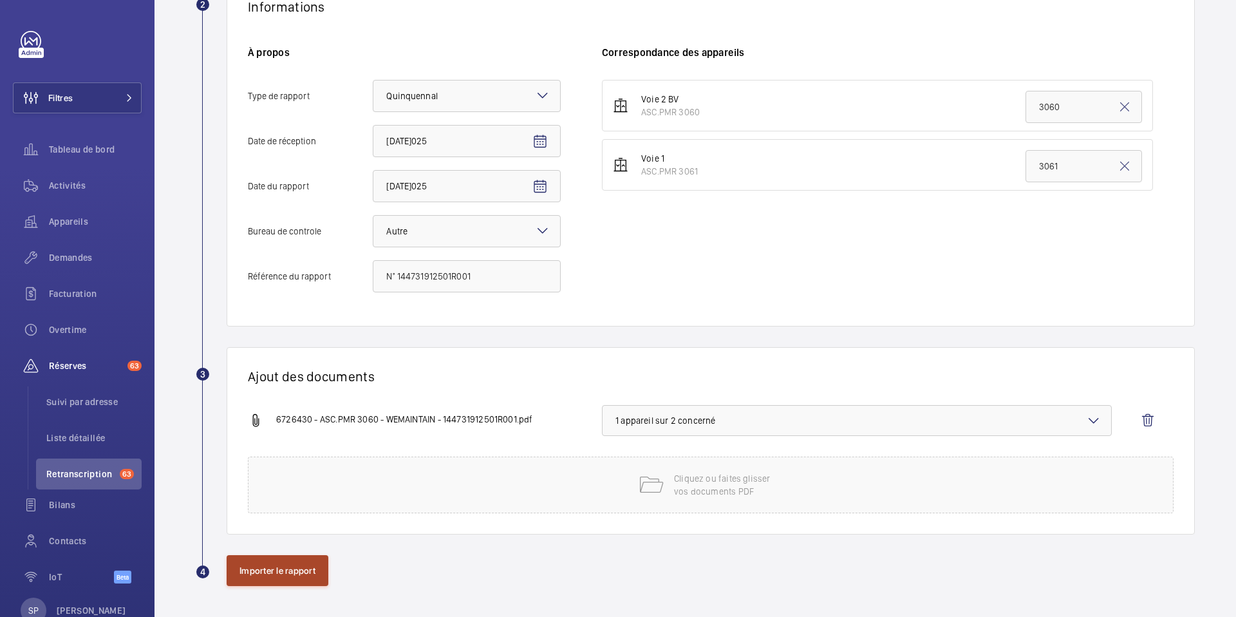
click at [260, 573] on button "Importer le rapport" at bounding box center [278, 570] width 102 height 31
